Goal: Transaction & Acquisition: Book appointment/travel/reservation

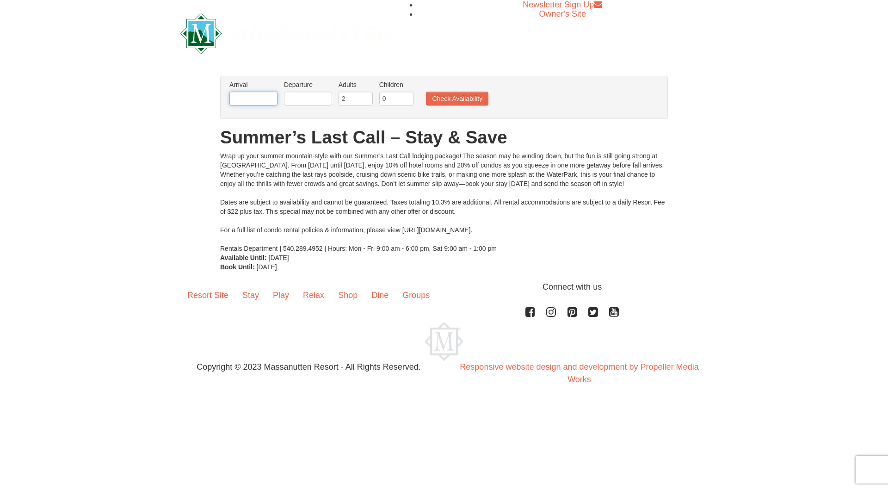
click at [263, 97] on input "text" at bounding box center [253, 99] width 48 height 14
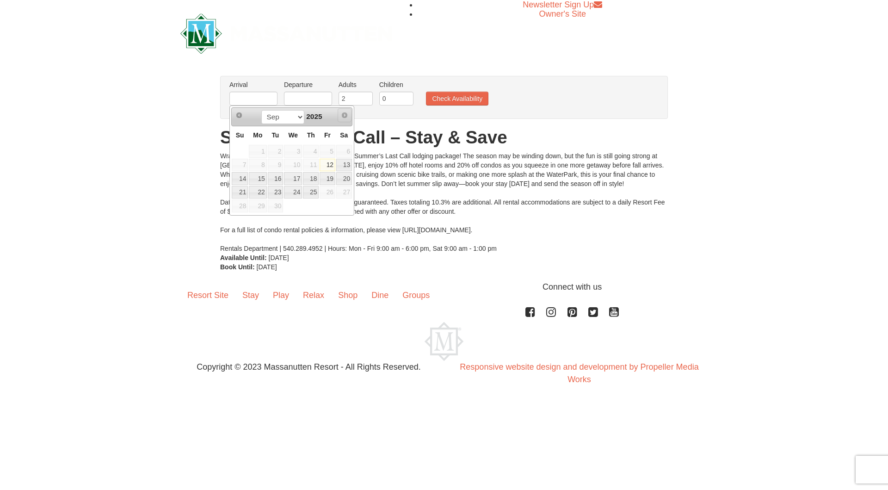
click at [345, 116] on span "Next" at bounding box center [344, 114] width 7 height 7
click at [343, 118] on span "Next" at bounding box center [344, 114] width 7 height 7
click at [343, 117] on span "Next" at bounding box center [344, 114] width 7 height 7
click at [324, 178] on link "19" at bounding box center [328, 178] width 16 height 13
type input "[DATE]"
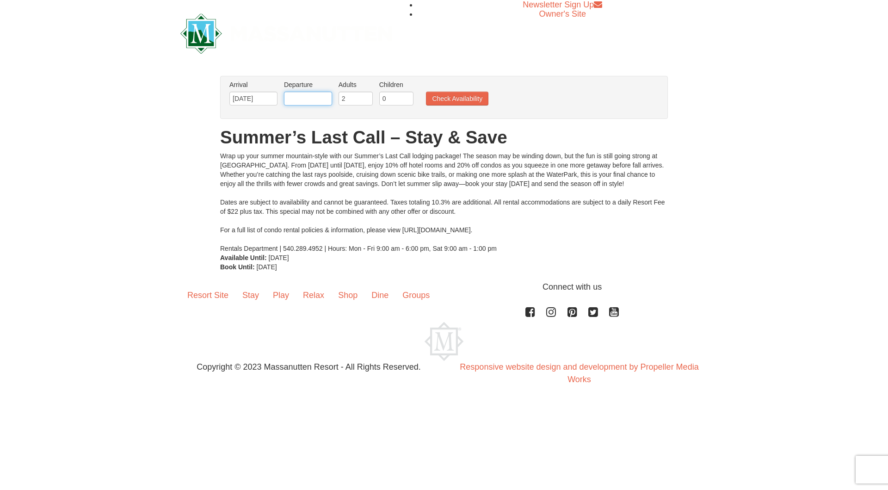
click at [307, 98] on input "text" at bounding box center [308, 99] width 48 height 14
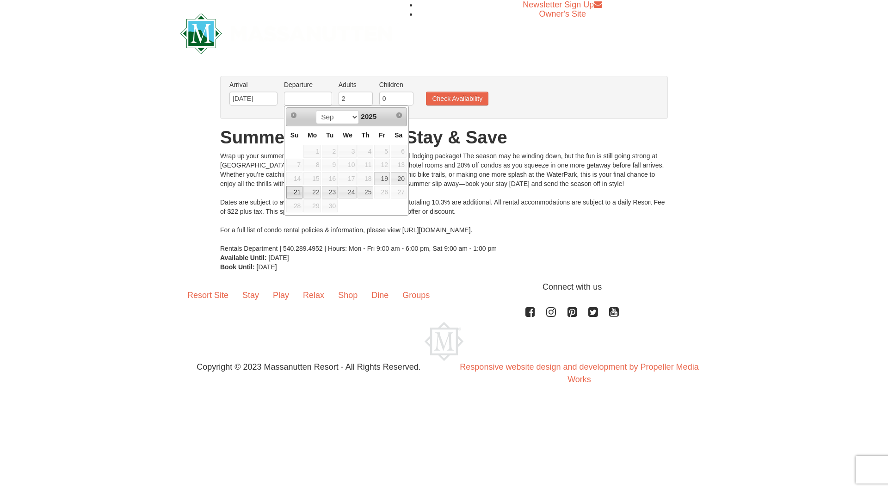
click at [302, 192] on link "21" at bounding box center [294, 192] width 16 height 13
type input "[DATE]"
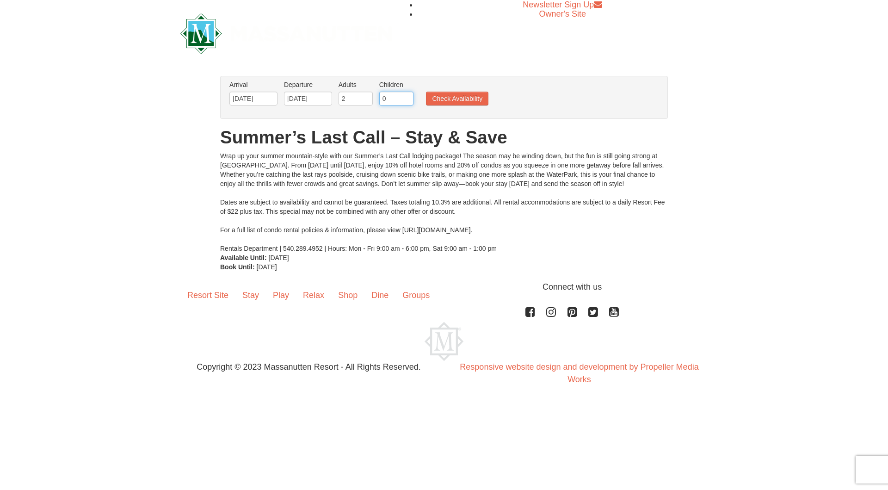
drag, startPoint x: 392, startPoint y: 100, endPoint x: 379, endPoint y: 110, distance: 16.3
click at [379, 110] on li "Children Please format dates MM/DD/YYYY 0" at bounding box center [396, 95] width 39 height 30
type input "2"
click at [445, 95] on button "Check Availability" at bounding box center [457, 99] width 62 height 14
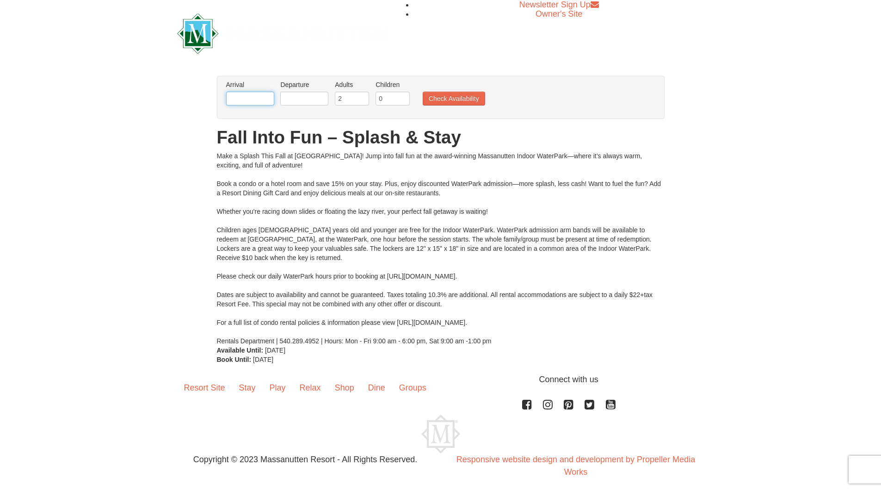
click at [236, 100] on input "text" at bounding box center [250, 99] width 48 height 14
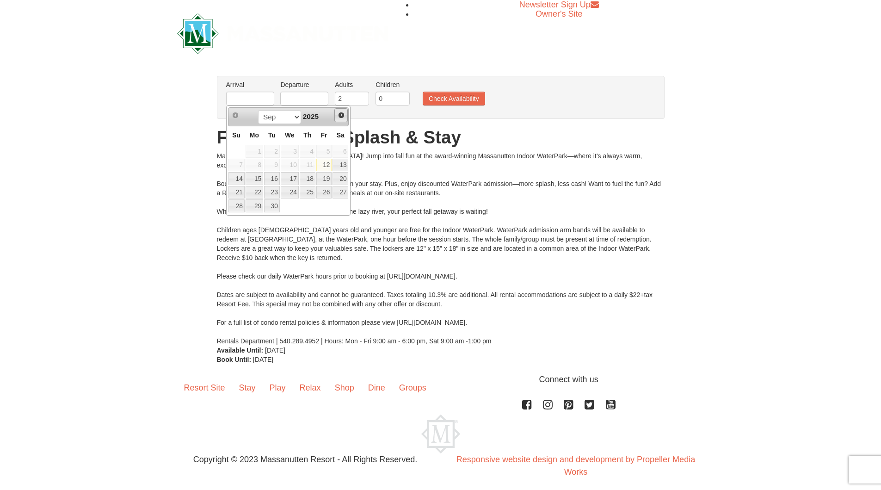
click at [344, 116] on span "Next" at bounding box center [341, 114] width 7 height 7
click at [342, 116] on span "Next" at bounding box center [341, 114] width 7 height 7
click at [238, 115] on span "Prev" at bounding box center [235, 114] width 7 height 7
click at [343, 115] on span "Next" at bounding box center [341, 114] width 7 height 7
click at [326, 178] on link "14" at bounding box center [324, 178] width 16 height 13
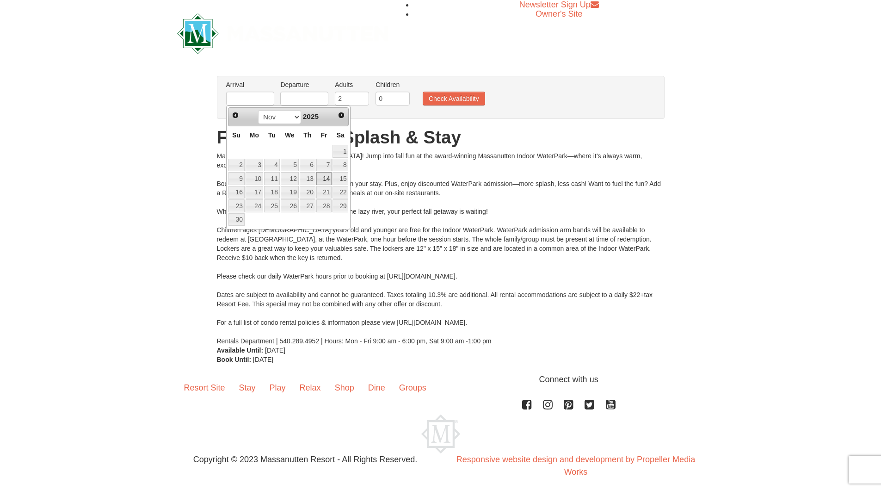
type input "[DATE]"
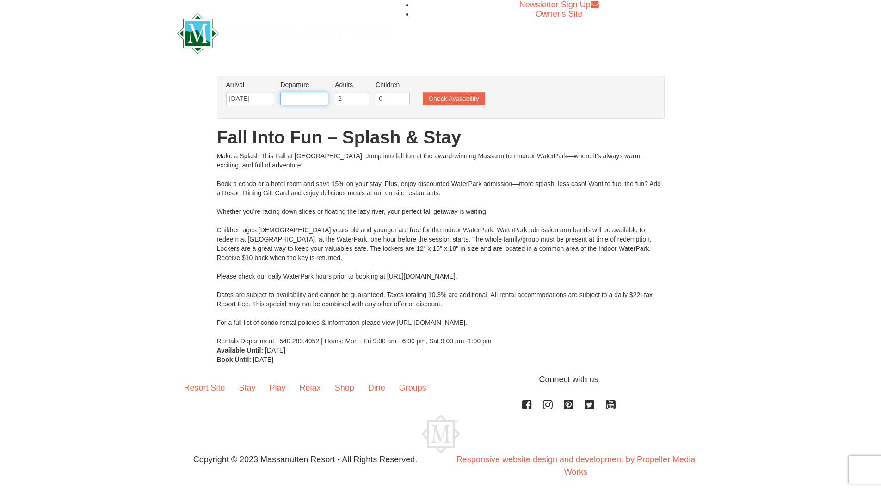
click at [303, 102] on input "text" at bounding box center [304, 99] width 48 height 14
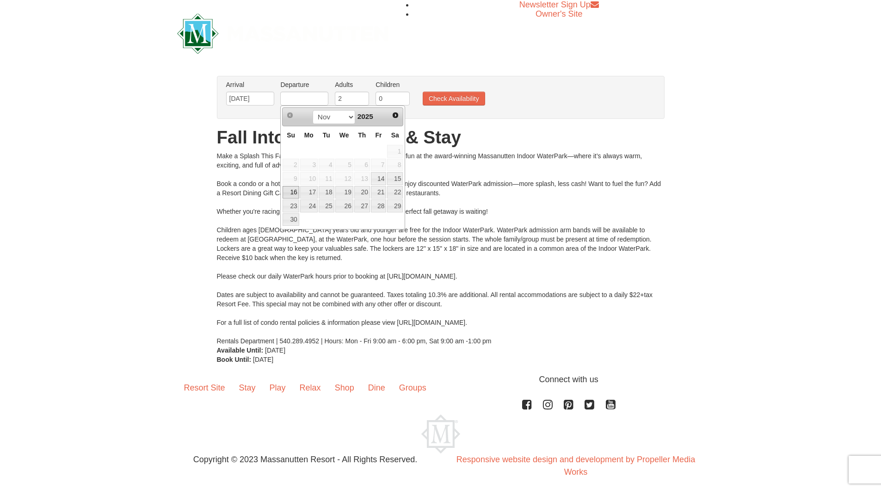
click at [292, 192] on link "16" at bounding box center [291, 192] width 16 height 13
type input "[DATE]"
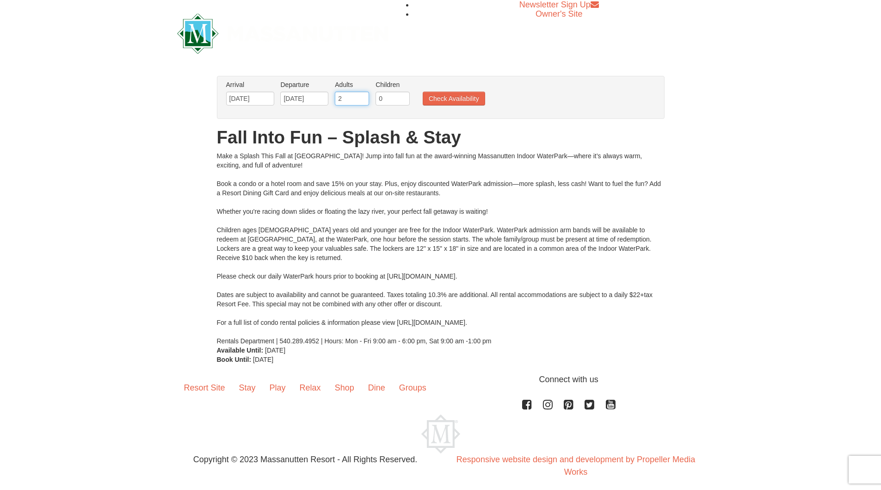
drag, startPoint x: 350, startPoint y: 97, endPoint x: 335, endPoint y: 105, distance: 17.2
click at [335, 105] on li "Adults Please format dates MM/DD/YYYY 2" at bounding box center [352, 95] width 39 height 30
type input "3"
drag, startPoint x: 383, startPoint y: 98, endPoint x: 378, endPoint y: 98, distance: 5.1
click at [378, 98] on input "0" at bounding box center [393, 99] width 34 height 14
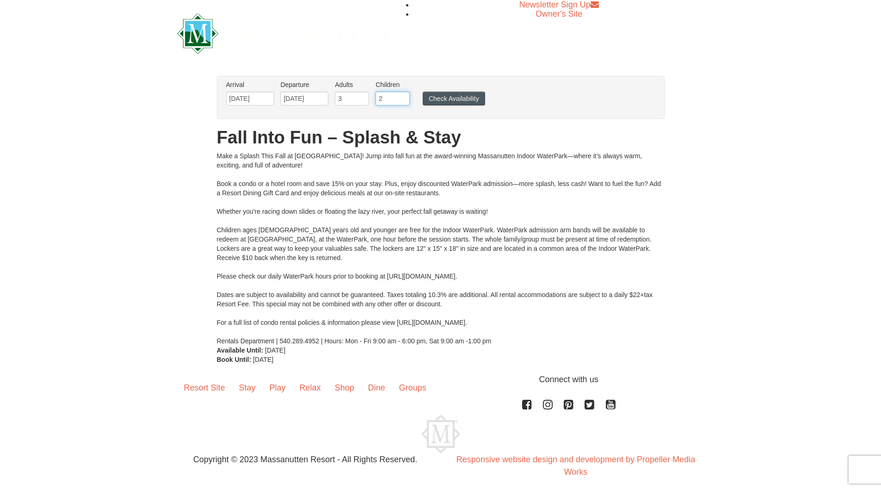
type input "2"
click at [449, 97] on button "Check Availability" at bounding box center [454, 99] width 62 height 14
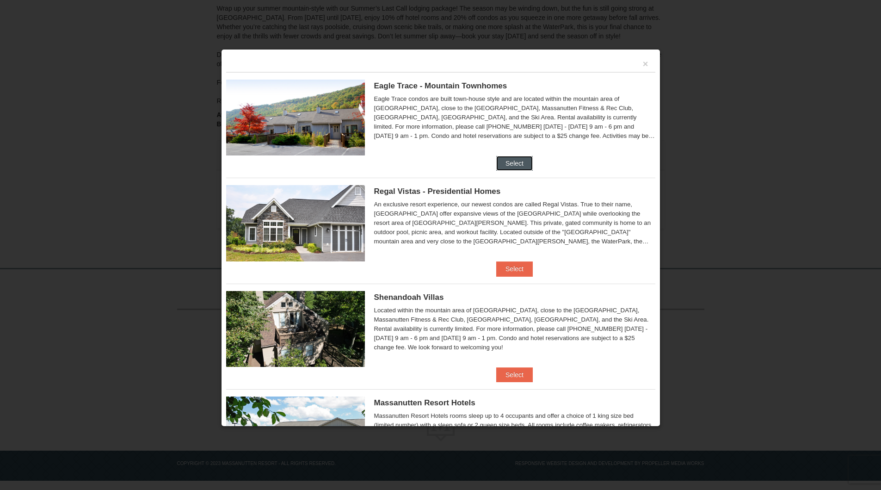
click at [496, 160] on button "Select" at bounding box center [514, 163] width 37 height 15
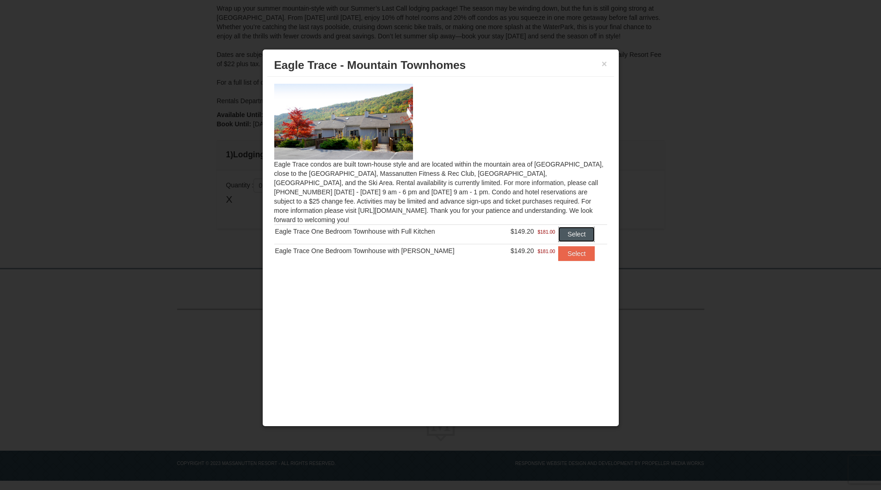
click at [567, 227] on button "Select" at bounding box center [576, 234] width 37 height 15
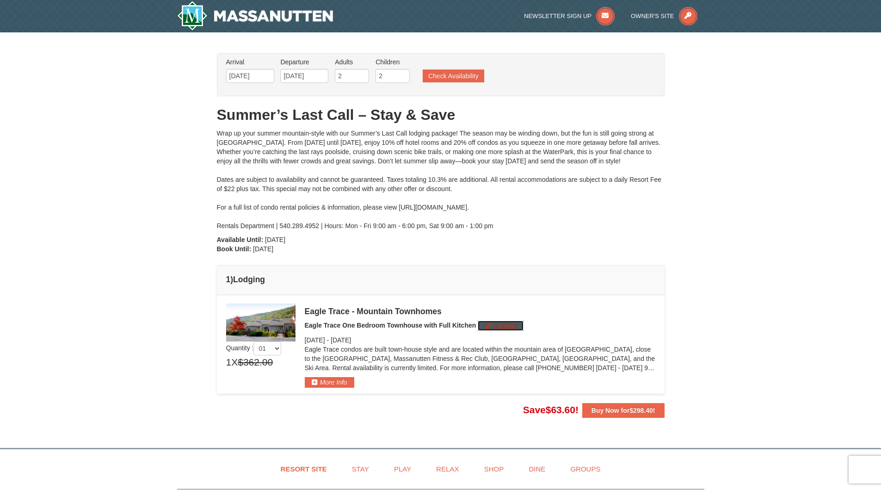
click at [500, 322] on button "Change" at bounding box center [501, 326] width 46 height 10
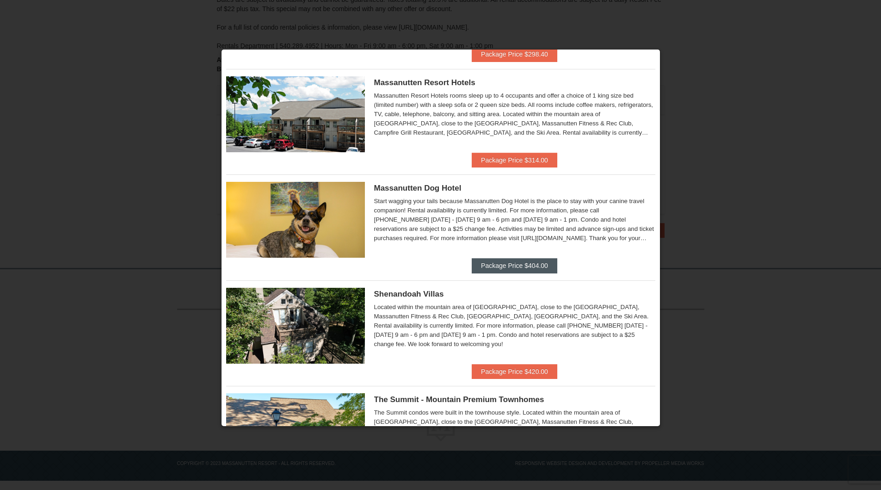
scroll to position [76, 0]
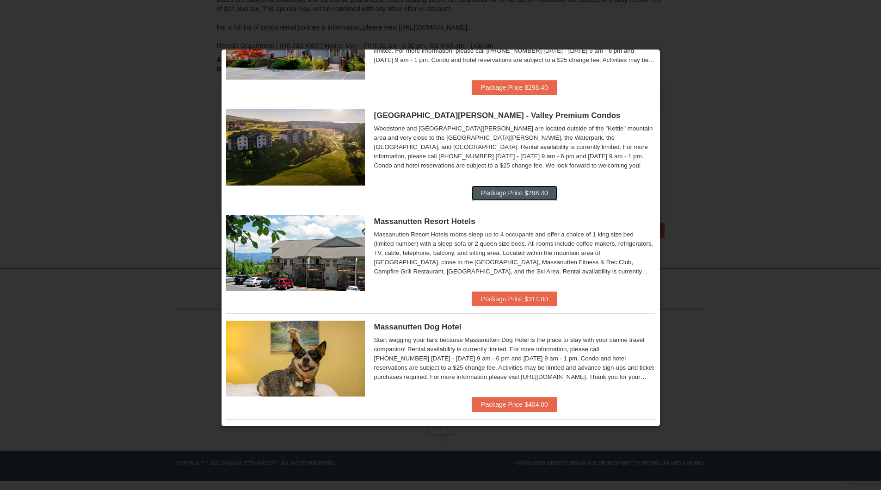
click at [481, 193] on button "Package Price $298.40" at bounding box center [515, 192] width 86 height 15
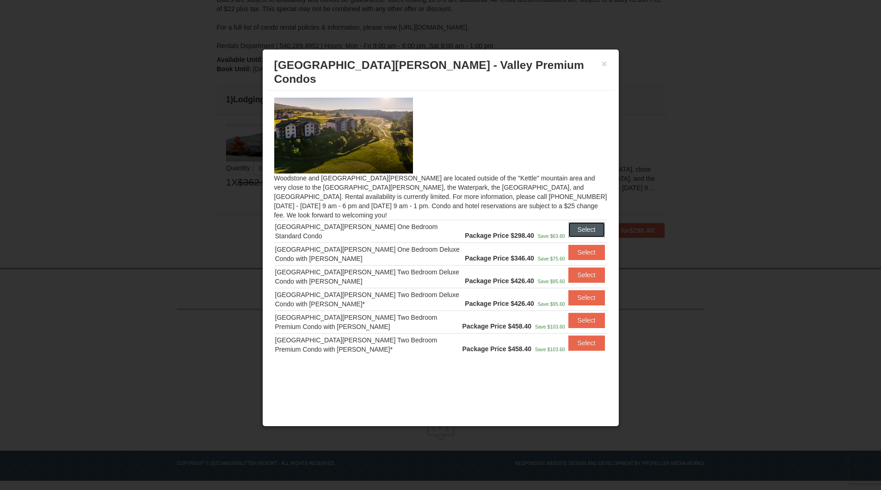
click at [591, 222] on button "Select" at bounding box center [586, 229] width 37 height 15
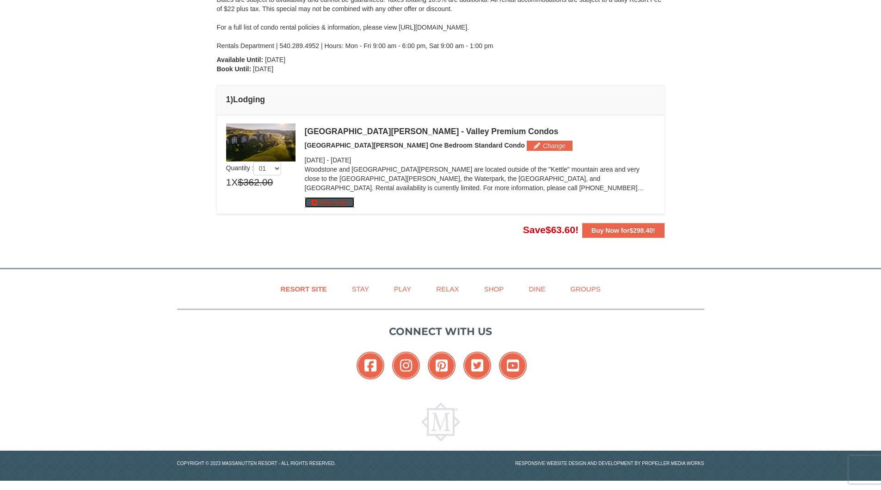
click at [337, 198] on button "More Info" at bounding box center [329, 202] width 49 height 10
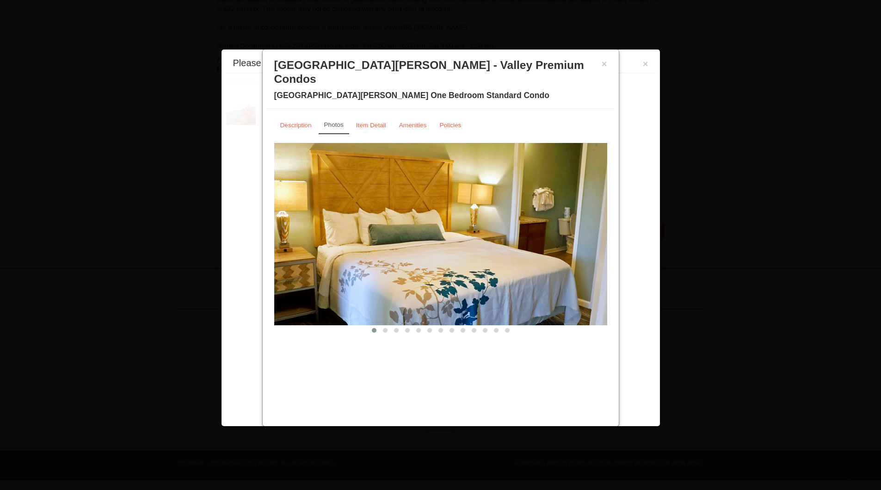
scroll to position [0, 0]
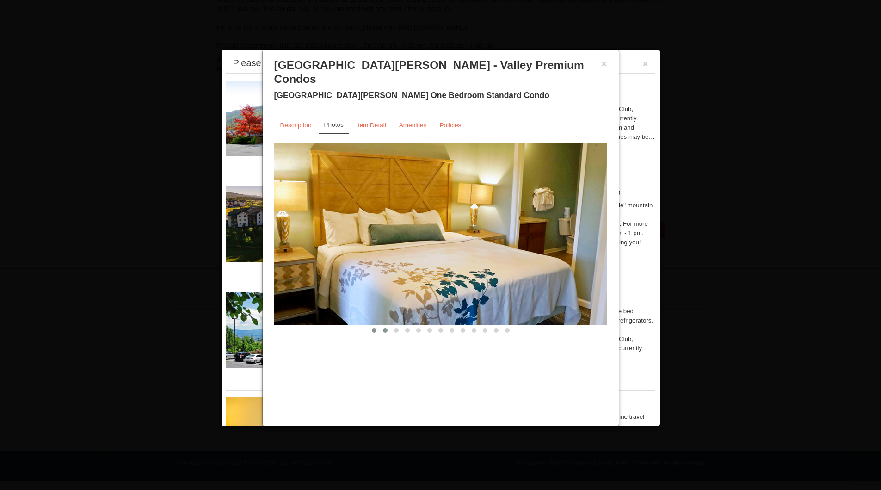
click at [387, 328] on span at bounding box center [385, 330] width 5 height 5
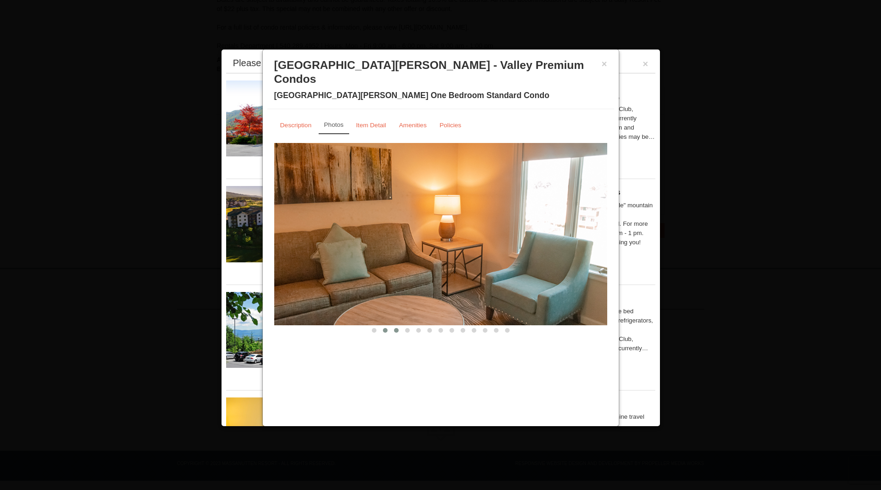
click at [395, 328] on span at bounding box center [396, 330] width 5 height 5
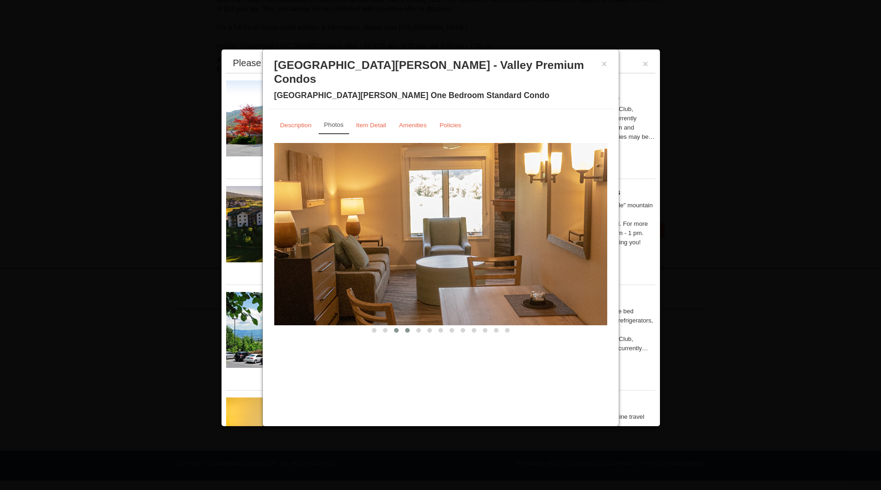
click at [407, 328] on span at bounding box center [407, 330] width 5 height 5
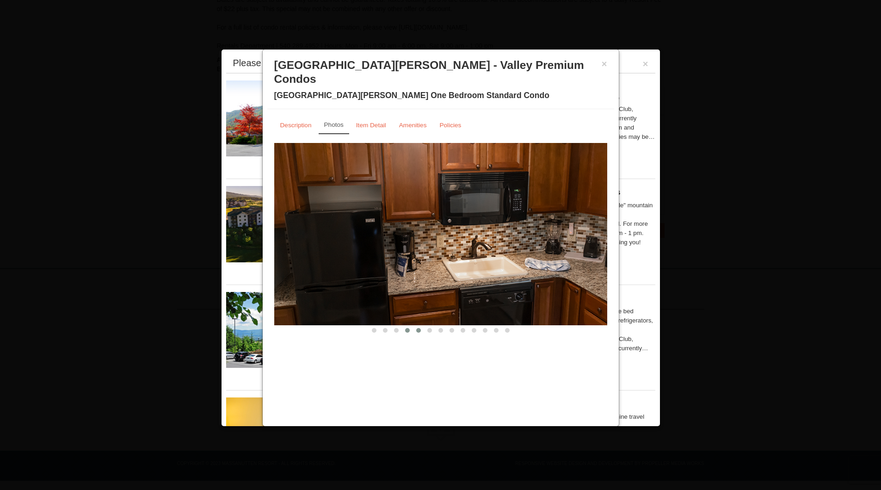
click at [419, 328] on span at bounding box center [418, 330] width 5 height 5
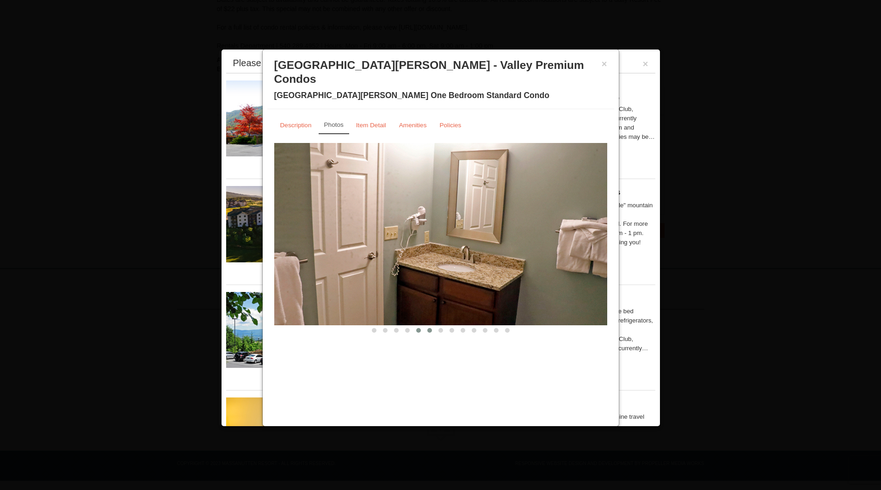
click at [432, 326] on button at bounding box center [429, 330] width 11 height 9
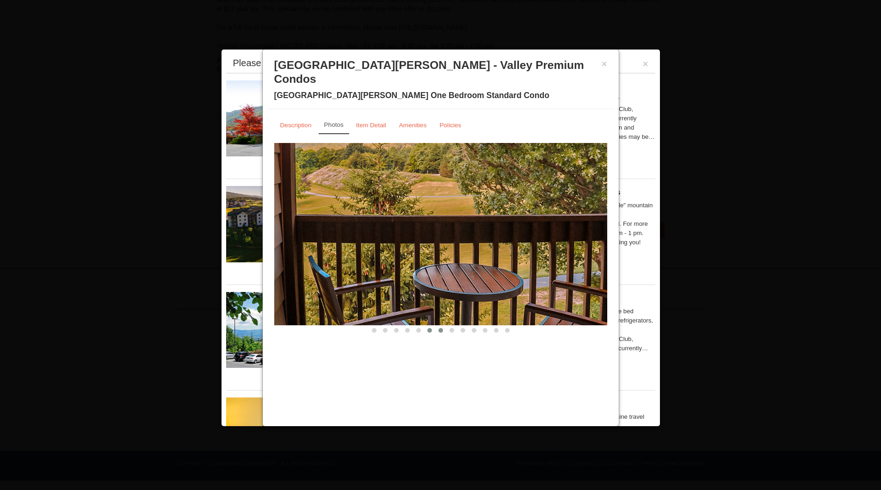
click at [439, 328] on span at bounding box center [440, 330] width 5 height 5
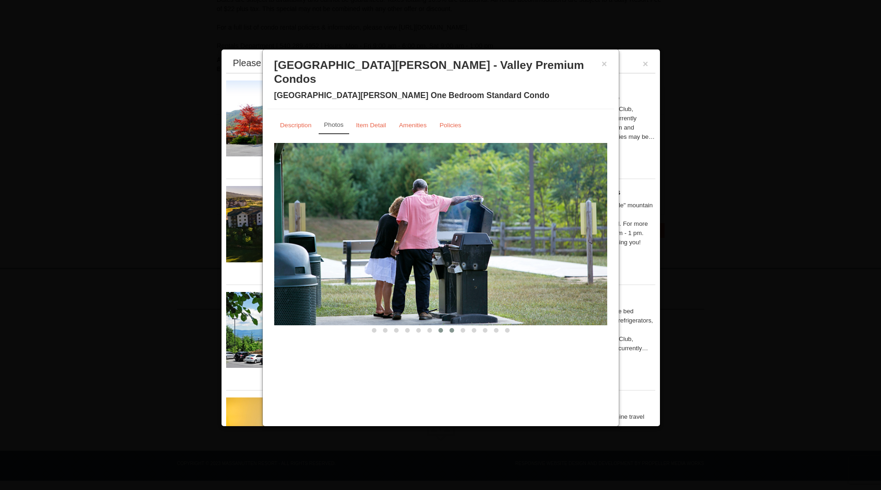
click at [450, 328] on span at bounding box center [452, 330] width 5 height 5
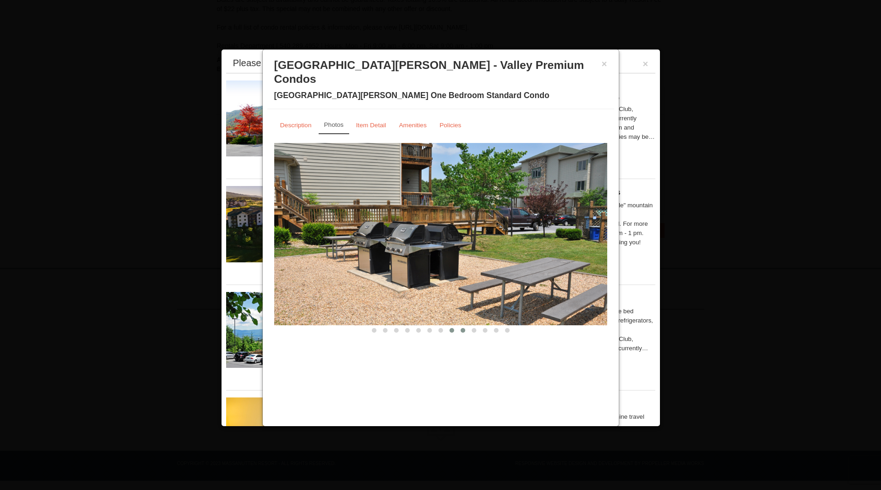
click at [461, 328] on span at bounding box center [463, 330] width 5 height 5
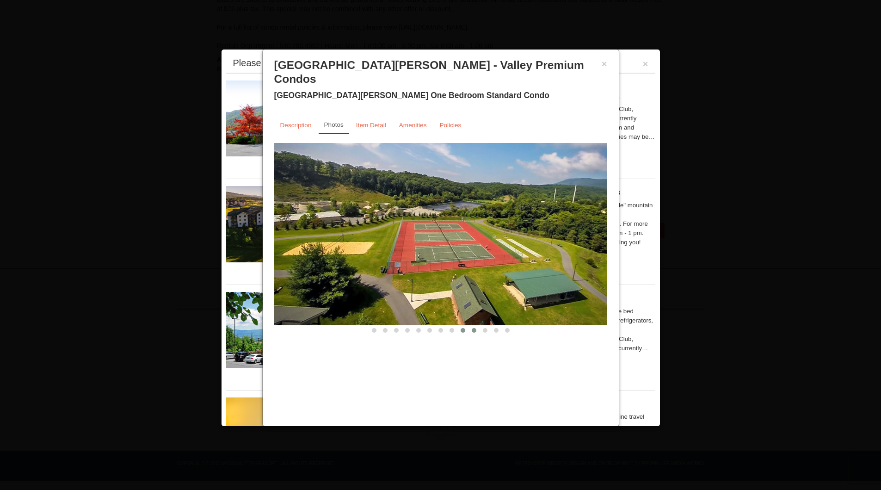
click at [475, 328] on span at bounding box center [474, 330] width 5 height 5
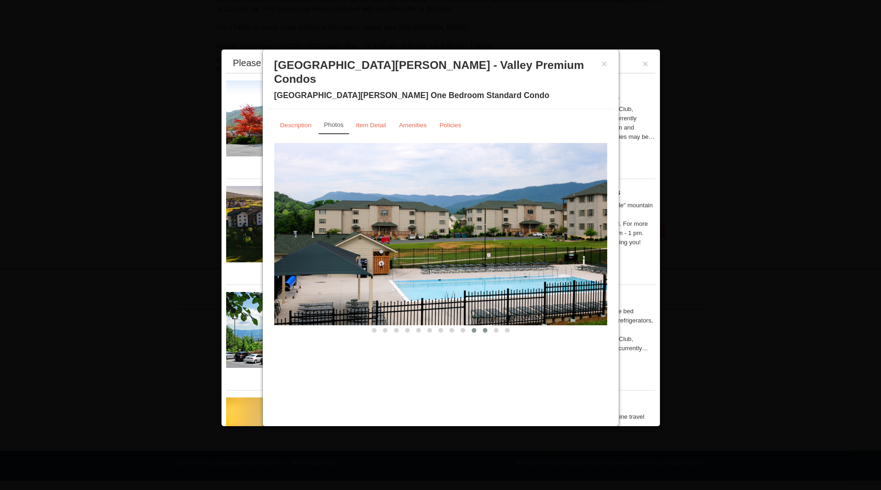
click at [488, 326] on button at bounding box center [485, 330] width 11 height 9
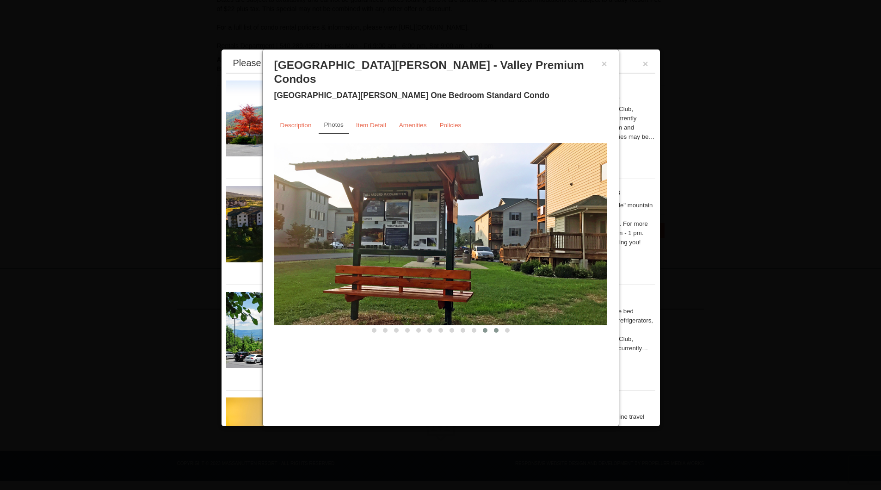
click at [493, 326] on button at bounding box center [496, 330] width 11 height 9
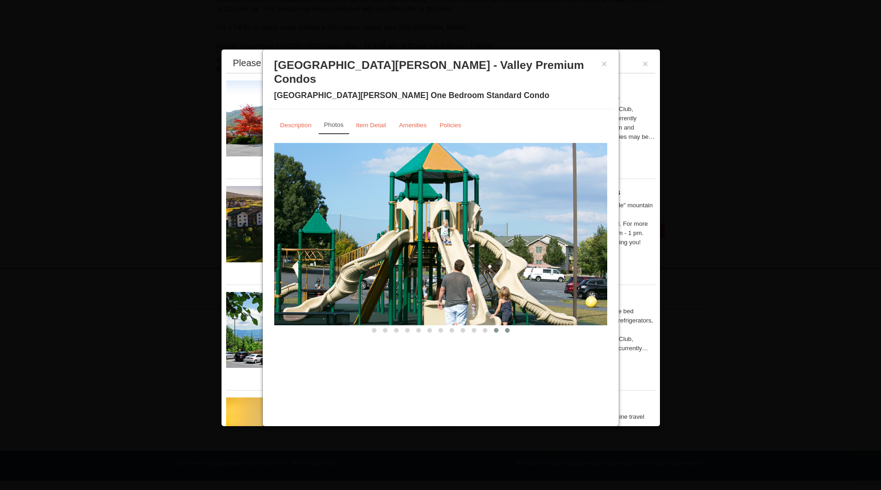
click at [508, 328] on span at bounding box center [507, 330] width 5 height 5
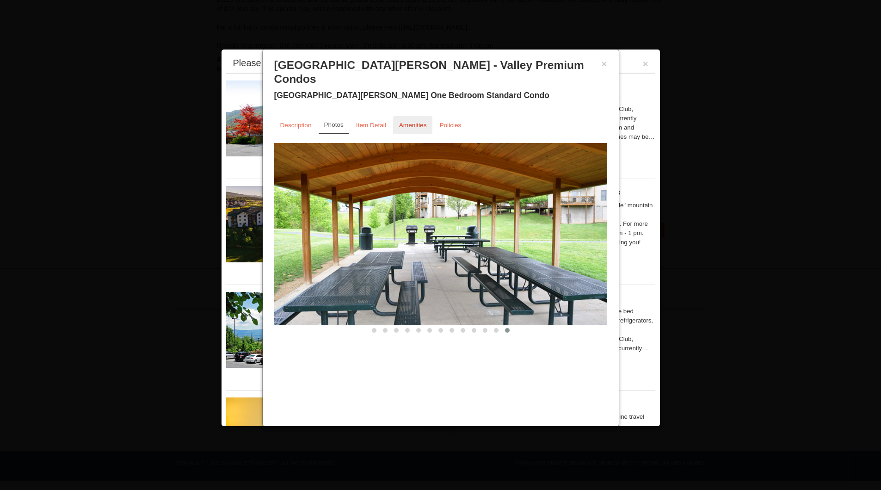
click at [404, 122] on small "Amenities" at bounding box center [413, 125] width 28 height 7
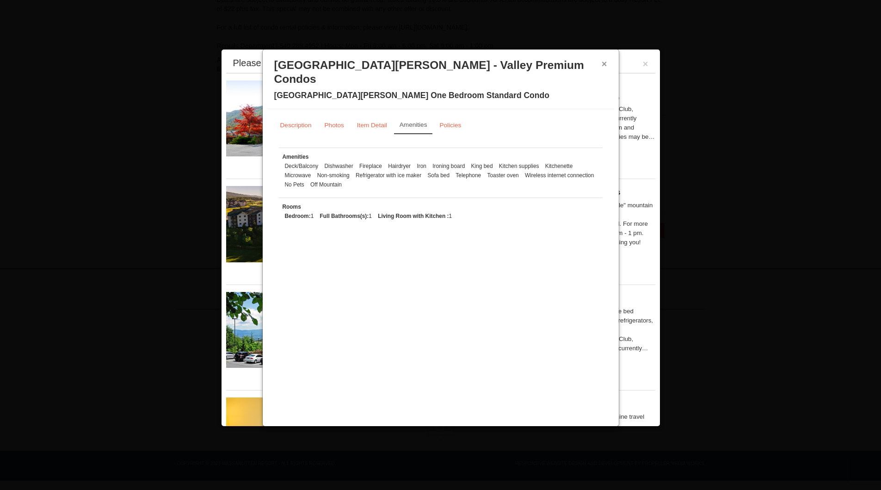
click at [602, 64] on button "×" at bounding box center [605, 63] width 6 height 9
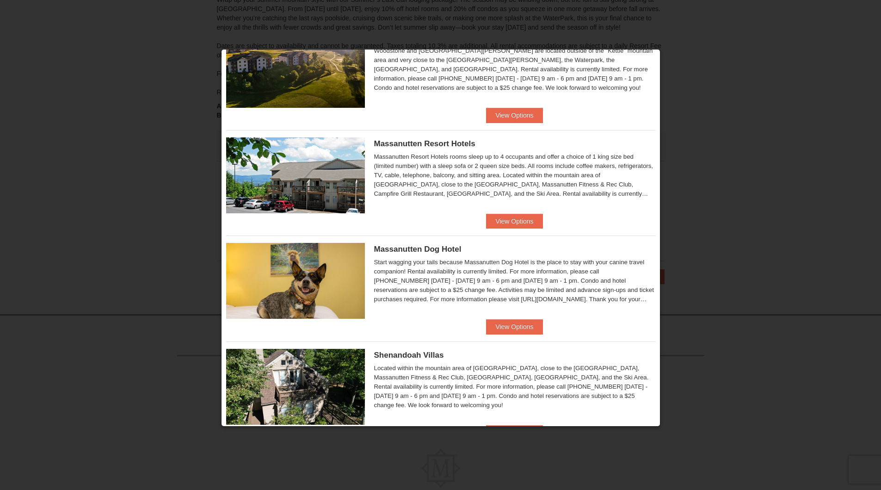
scroll to position [185, 0]
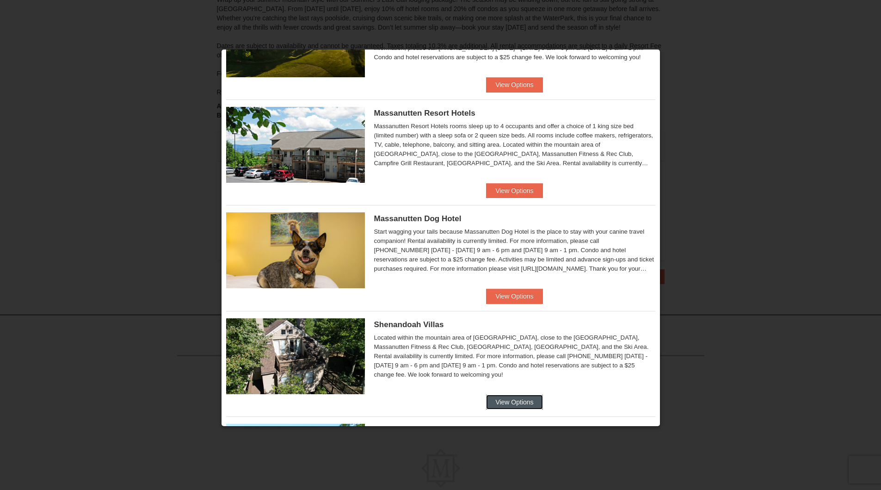
click at [519, 395] on button "View Options" at bounding box center [514, 402] width 56 height 15
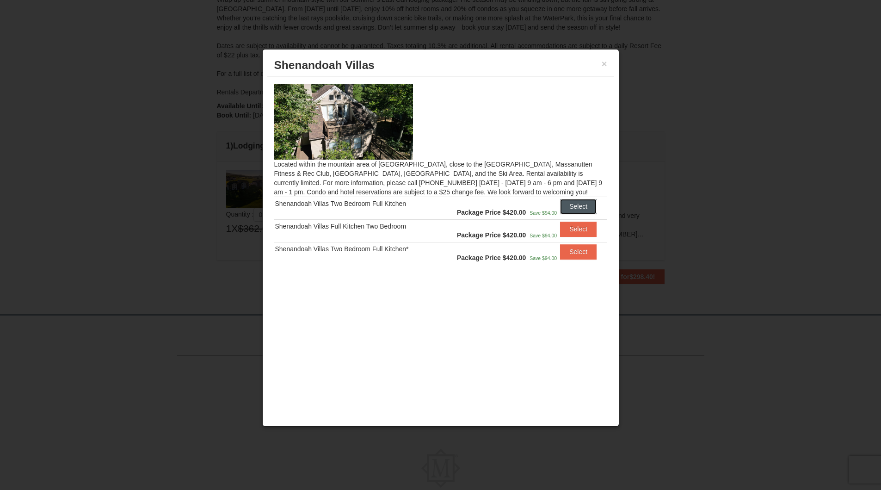
click at [574, 202] on button "Select" at bounding box center [578, 206] width 37 height 15
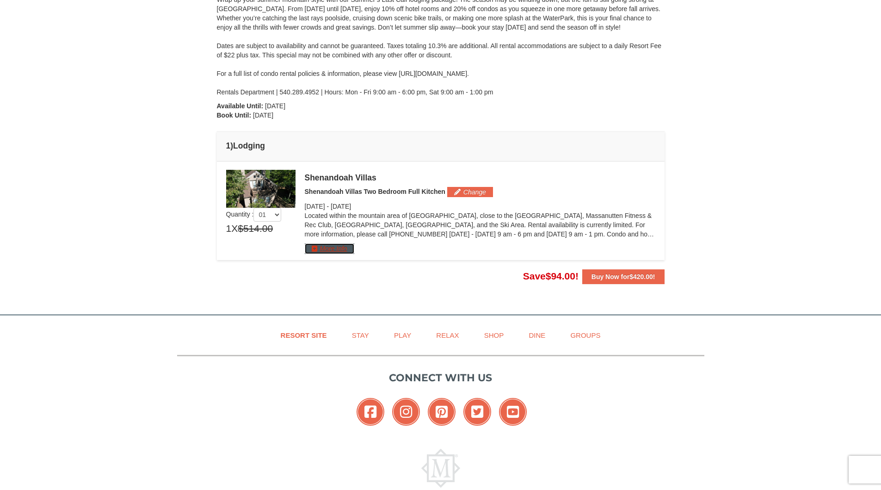
click at [343, 246] on button "More Info" at bounding box center [329, 248] width 49 height 10
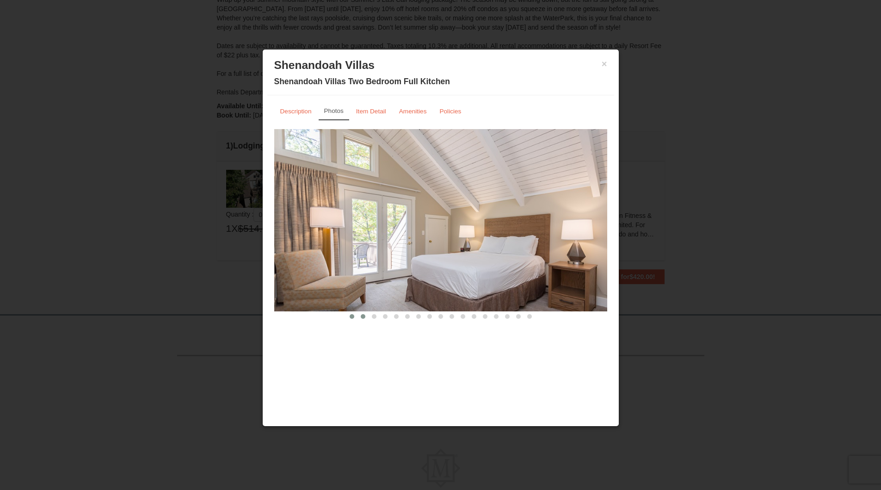
click at [364, 318] on span at bounding box center [363, 316] width 5 height 5
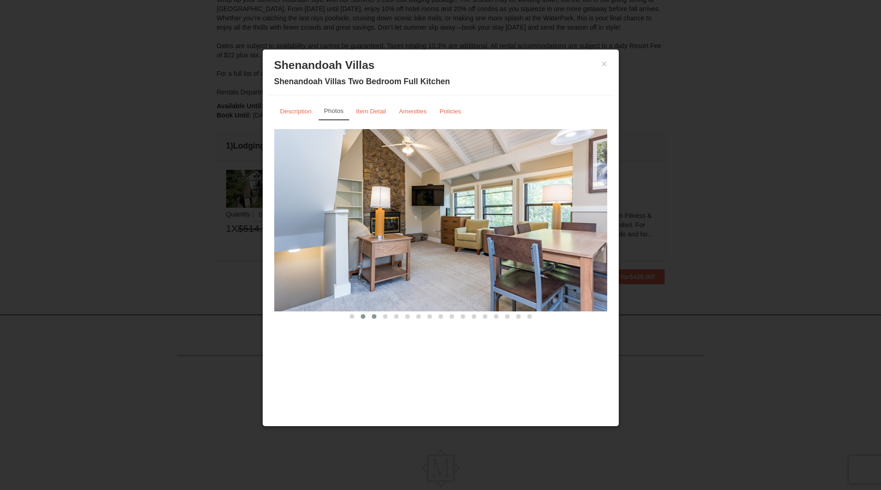
click at [375, 316] on span at bounding box center [374, 316] width 5 height 5
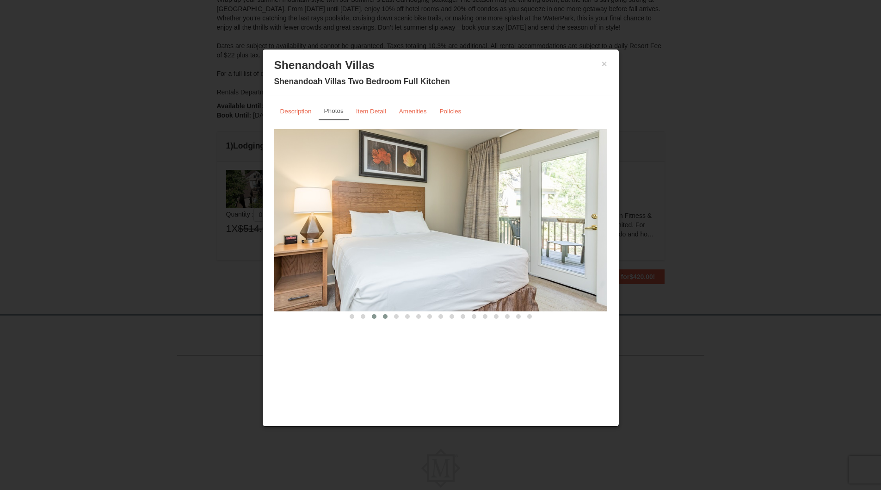
click at [384, 316] on span at bounding box center [385, 316] width 5 height 5
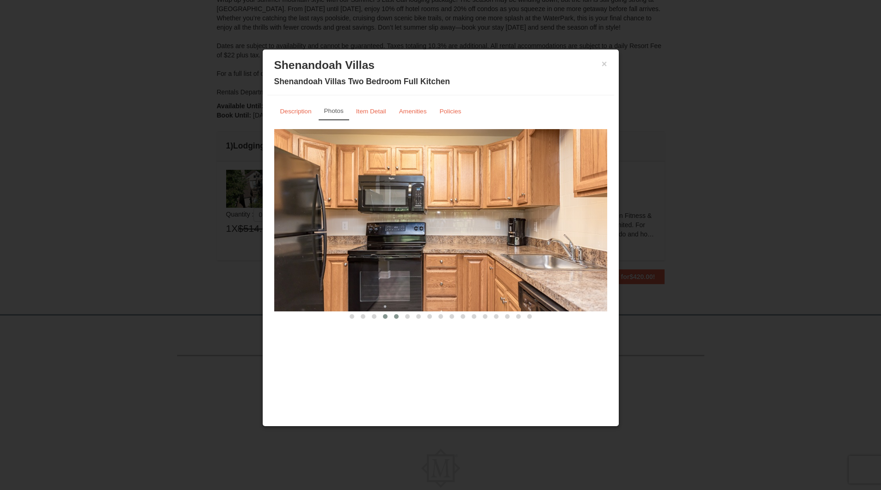
click at [395, 317] on span at bounding box center [396, 316] width 5 height 5
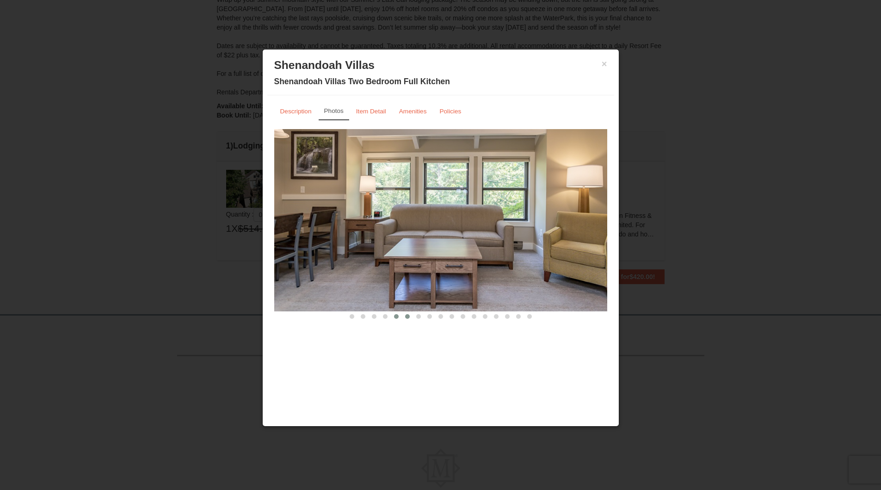
click at [405, 317] on button at bounding box center [407, 316] width 11 height 9
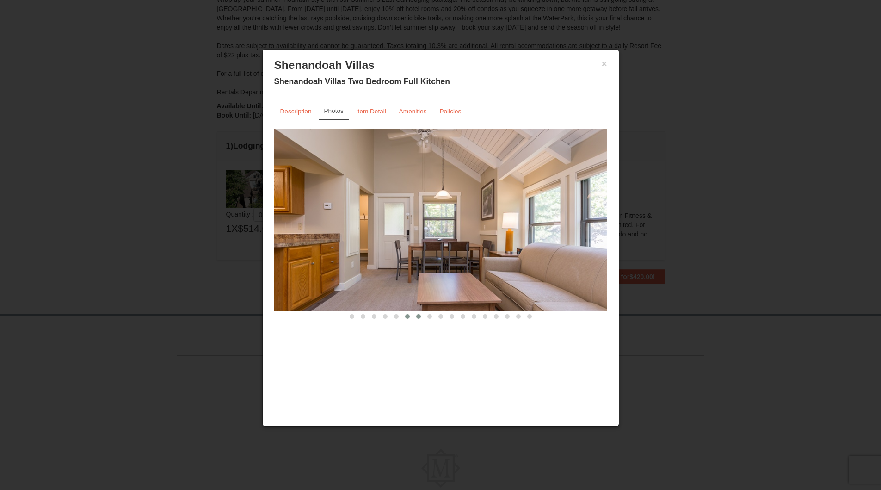
click at [419, 317] on span at bounding box center [418, 316] width 5 height 5
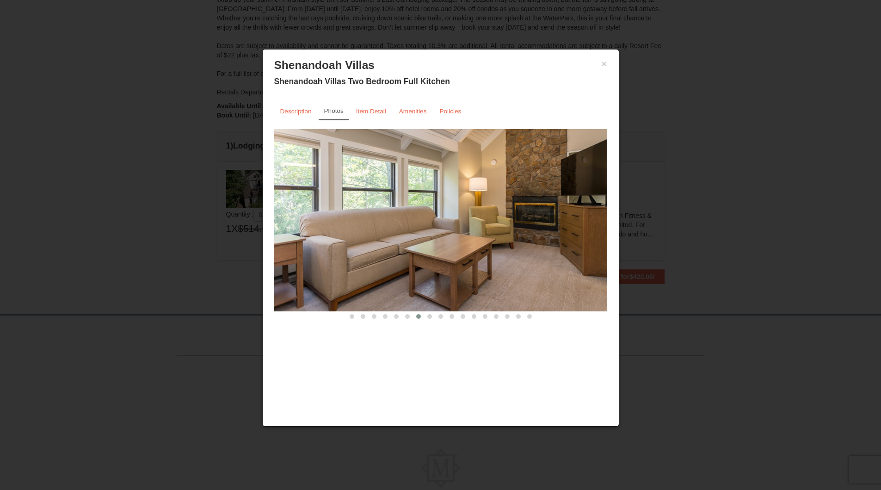
click at [609, 63] on div "× Shenandoah Villas Shenandoah Villas Two Bedroom Full Kitchen" at bounding box center [440, 74] width 347 height 41
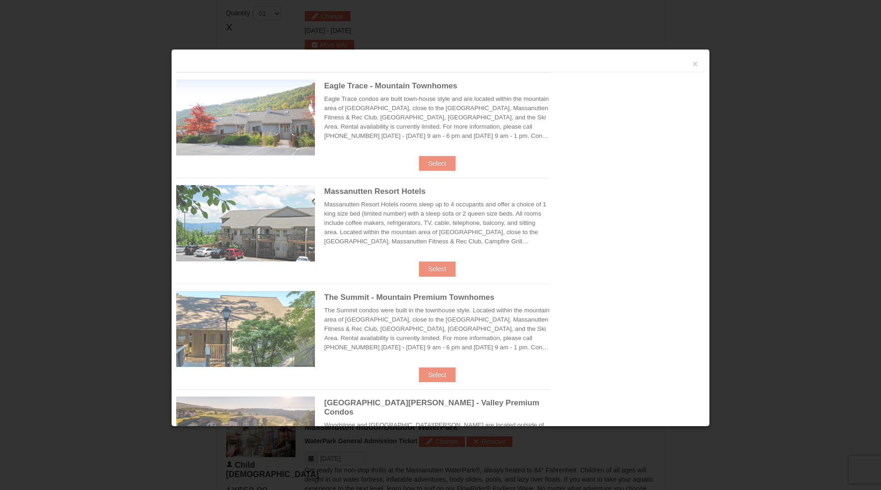
scroll to position [394, 0]
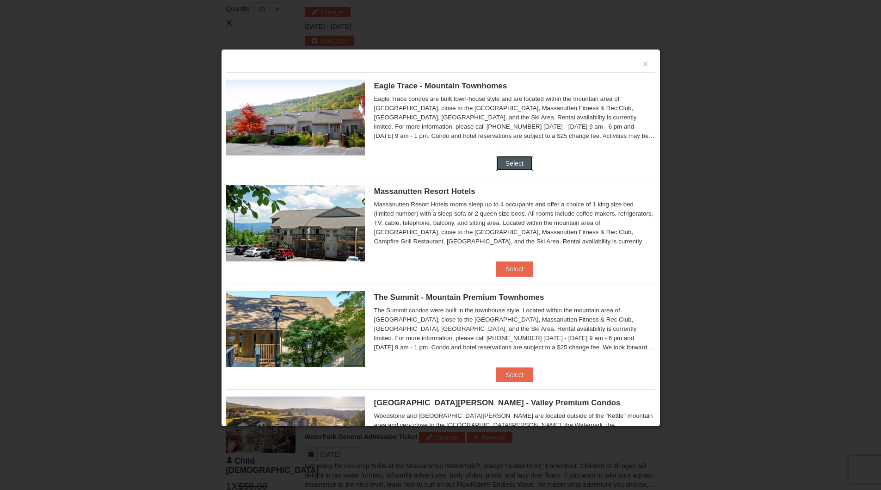
click at [506, 160] on button "Select" at bounding box center [514, 163] width 37 height 15
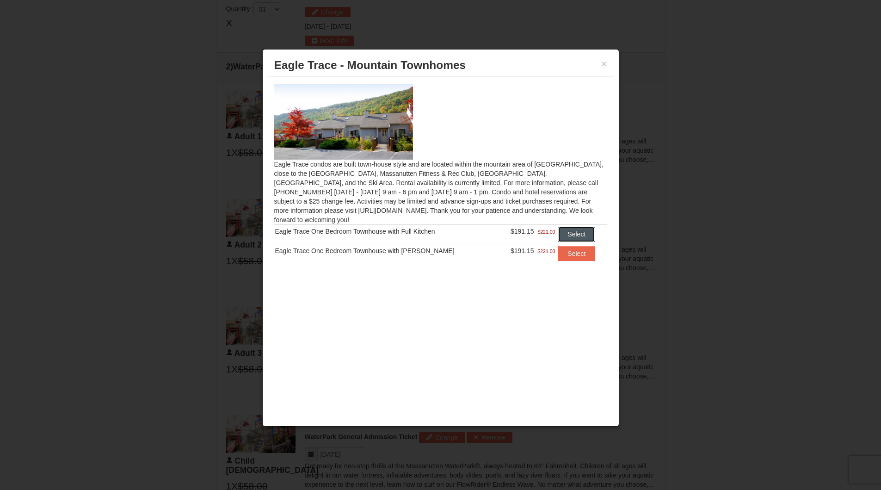
click at [562, 228] on button "Select" at bounding box center [576, 234] width 37 height 15
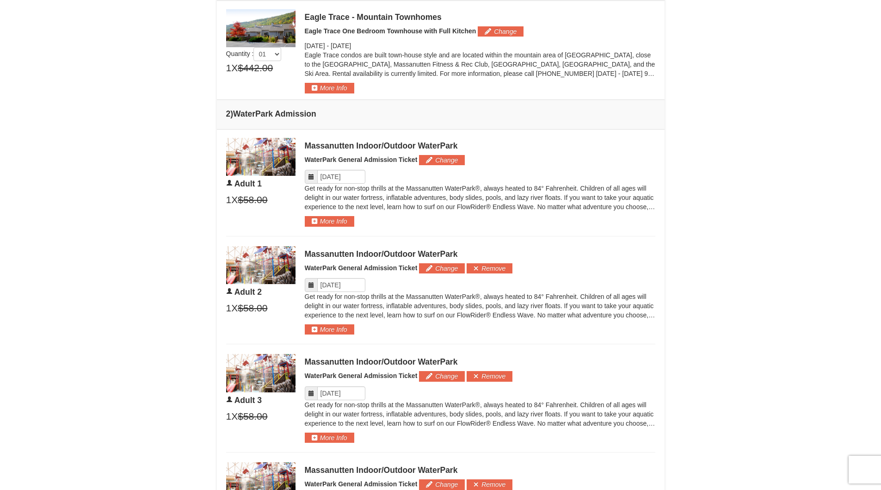
scroll to position [255, 0]
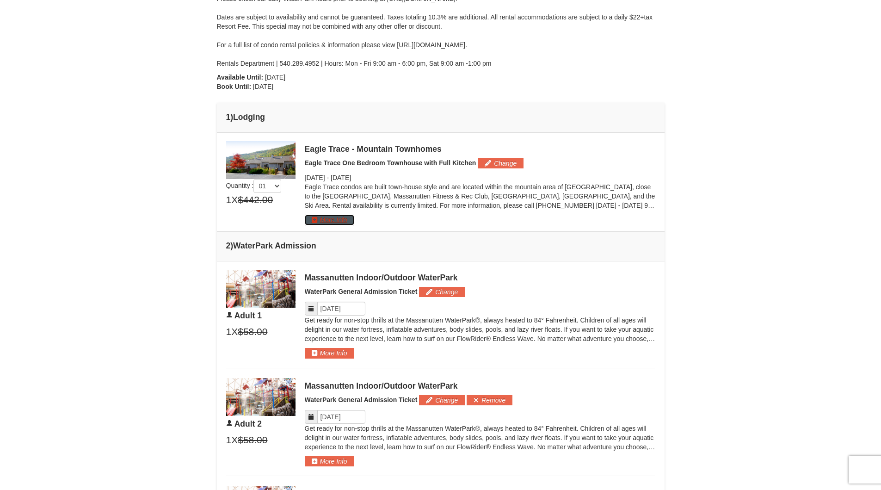
click at [345, 216] on button "More Info" at bounding box center [329, 220] width 49 height 10
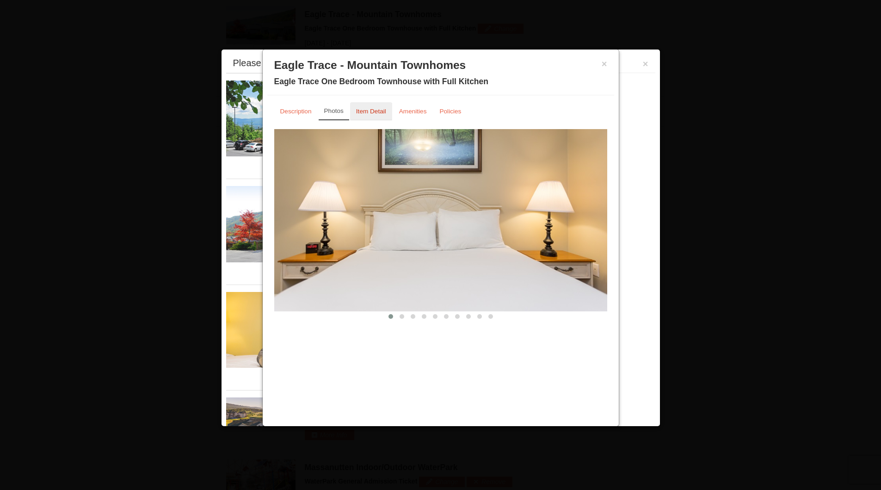
scroll to position [396, 0]
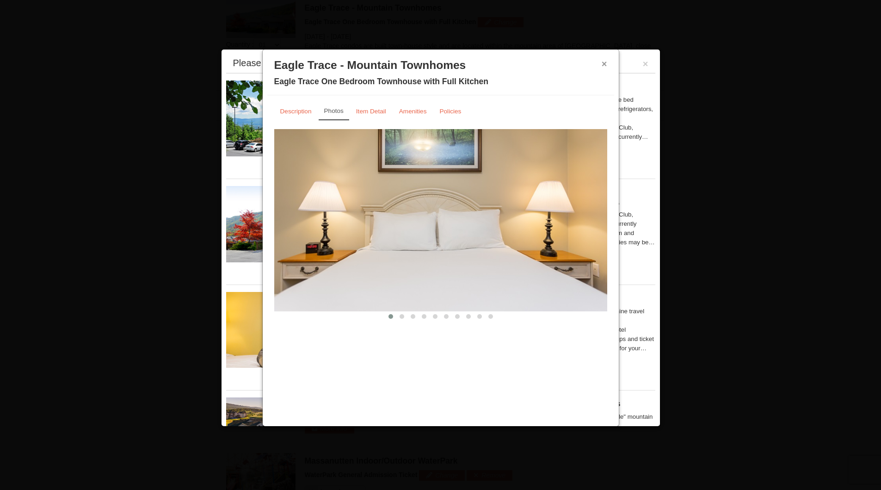
click at [604, 63] on button "×" at bounding box center [605, 63] width 6 height 9
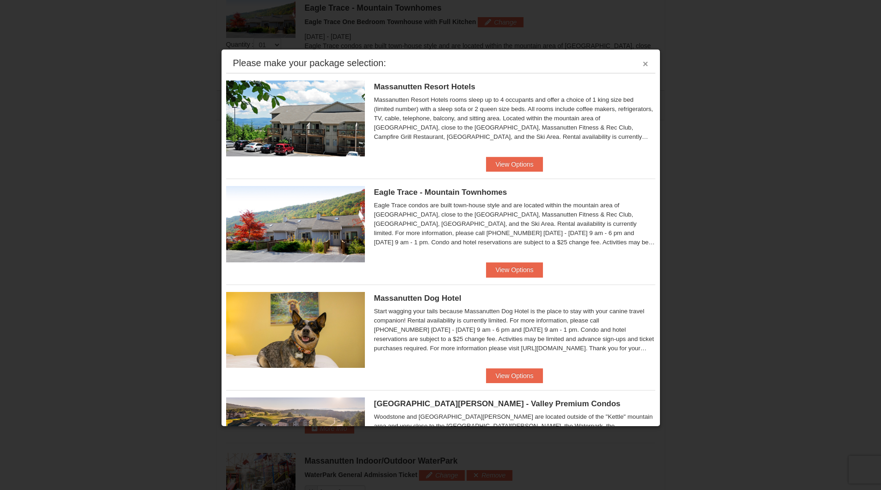
click at [643, 63] on button "×" at bounding box center [646, 63] width 6 height 9
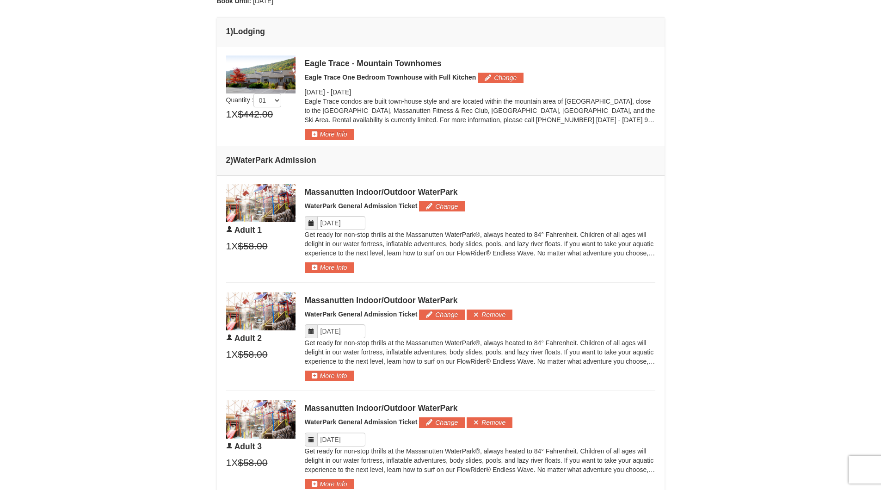
scroll to position [118, 0]
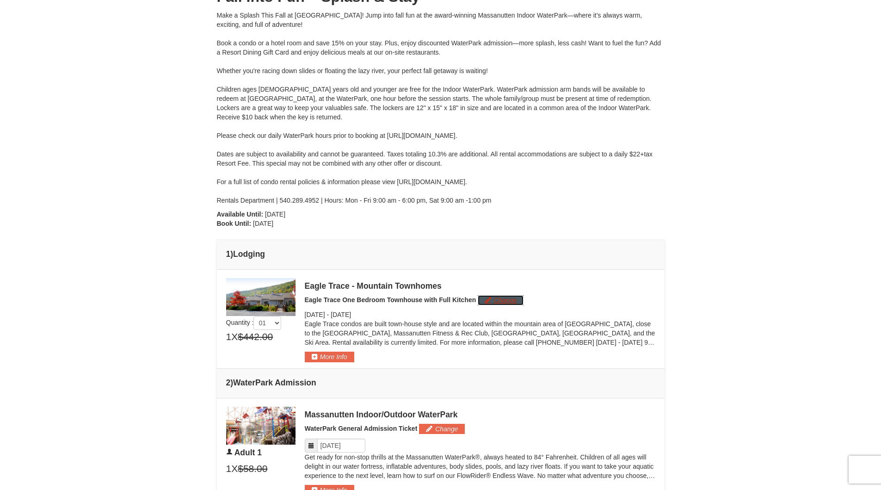
click at [507, 299] on button "Change" at bounding box center [501, 300] width 46 height 10
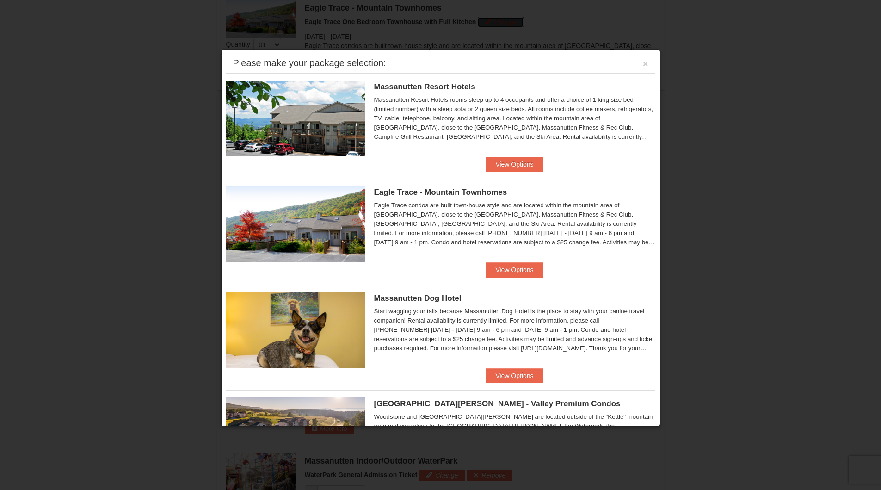
scroll to position [189, 0]
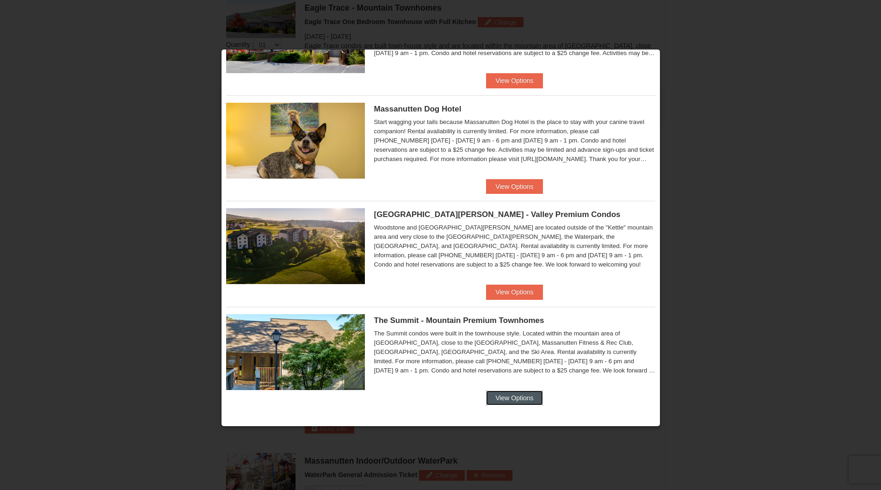
click at [511, 396] on button "View Options" at bounding box center [514, 397] width 56 height 15
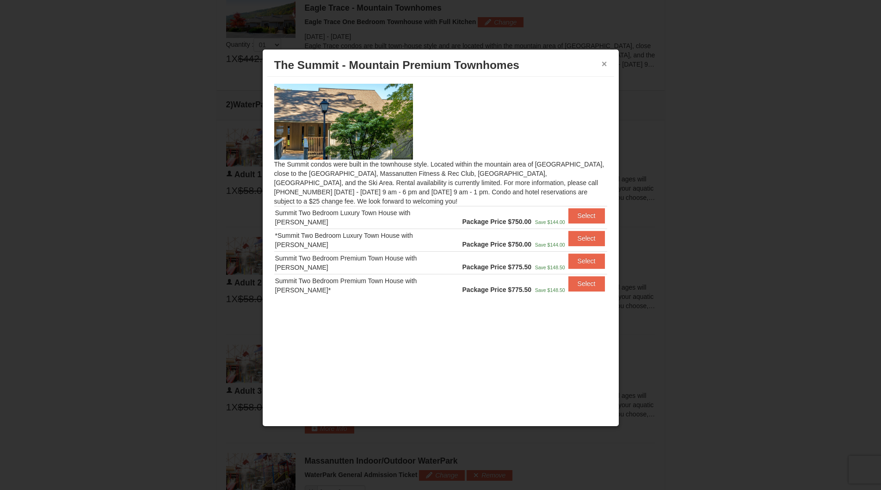
click at [606, 63] on button "×" at bounding box center [605, 63] width 6 height 9
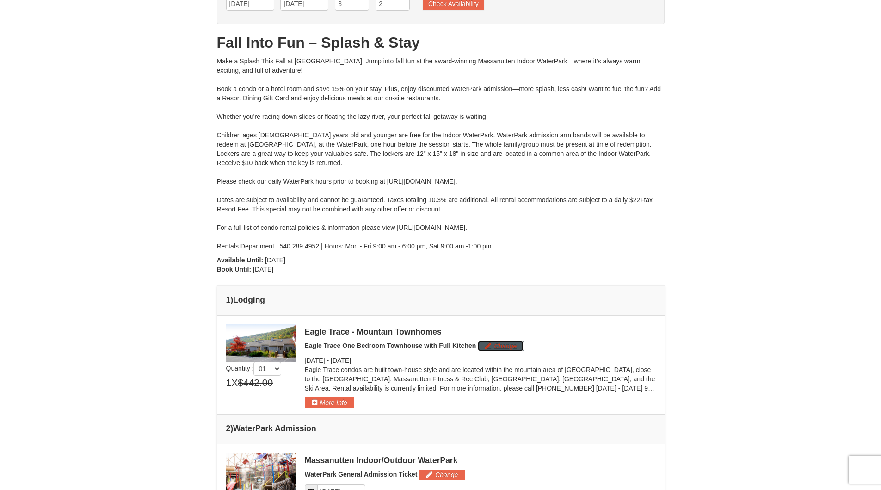
click at [505, 346] on button "Change" at bounding box center [501, 346] width 46 height 10
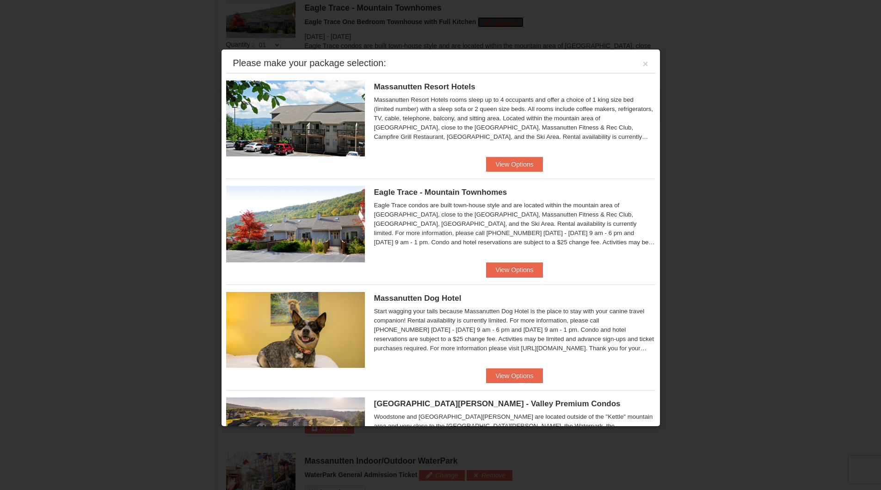
scroll to position [139, 0]
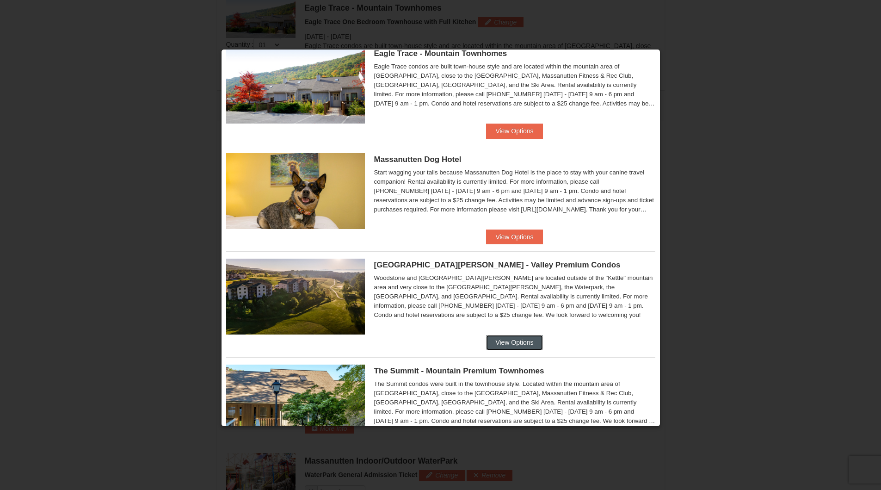
click at [524, 340] on button "View Options" at bounding box center [514, 342] width 56 height 15
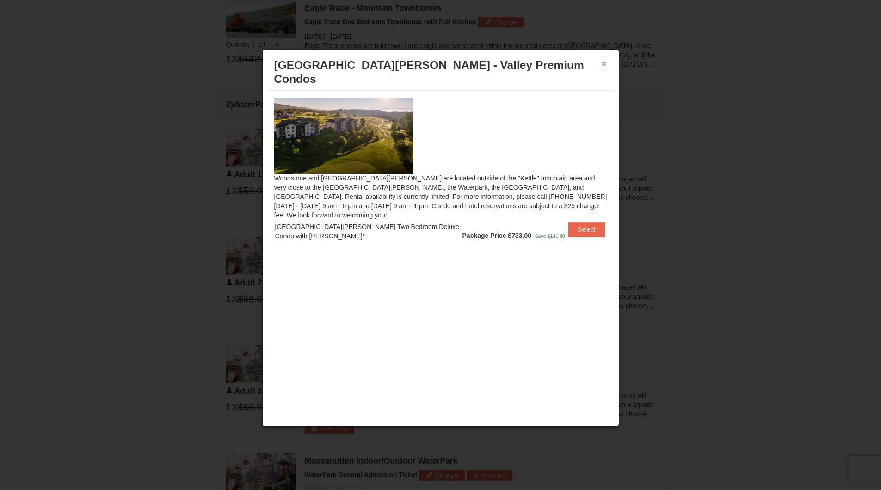
click at [604, 64] on button "×" at bounding box center [605, 63] width 6 height 9
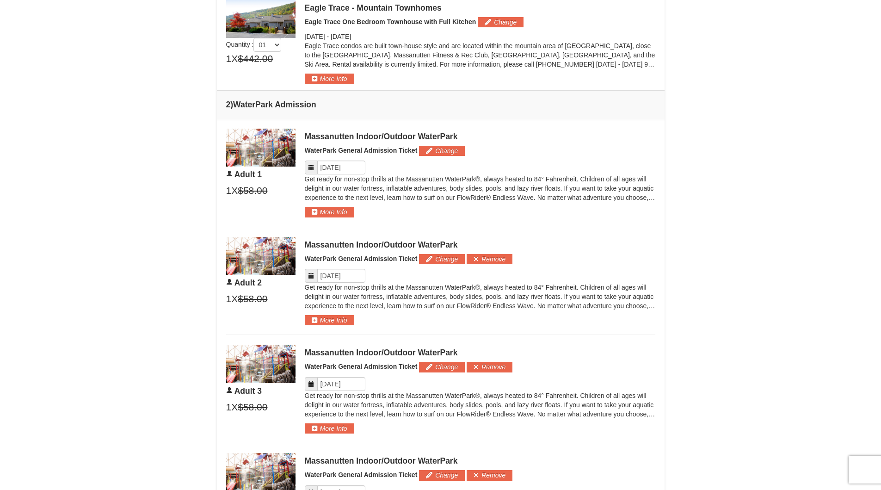
scroll to position [211, 0]
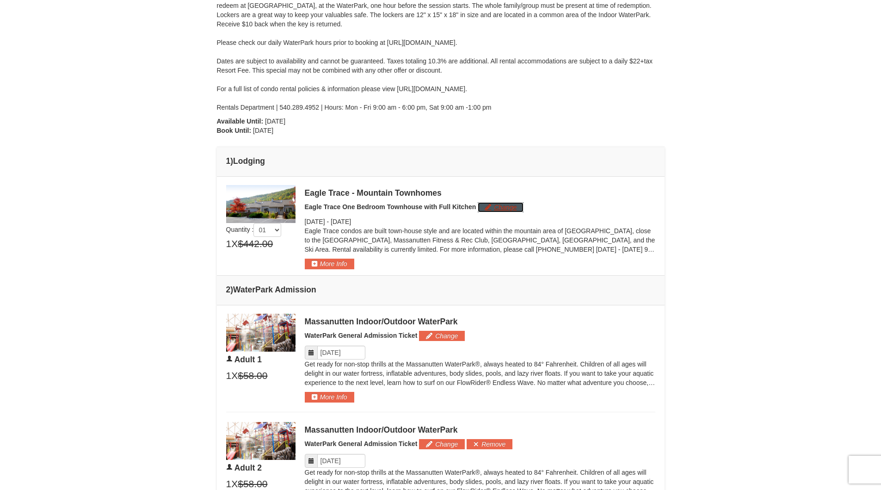
click at [497, 205] on button "Change" at bounding box center [501, 207] width 46 height 10
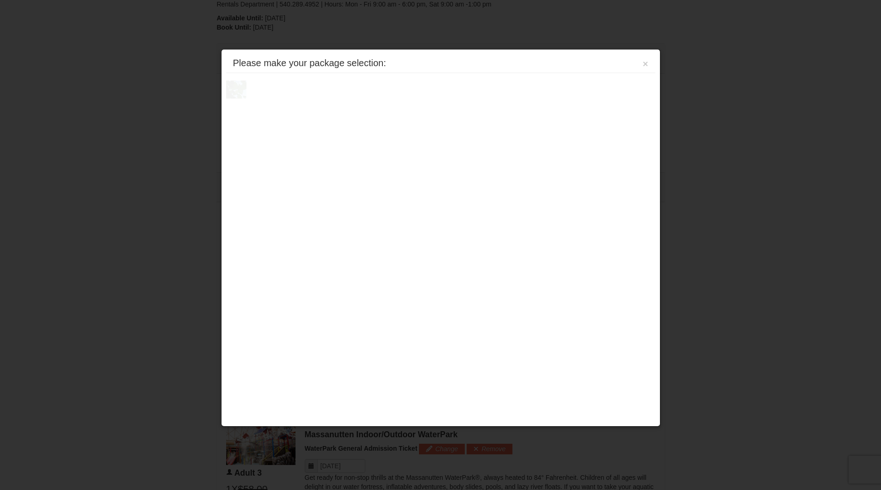
scroll to position [0, 0]
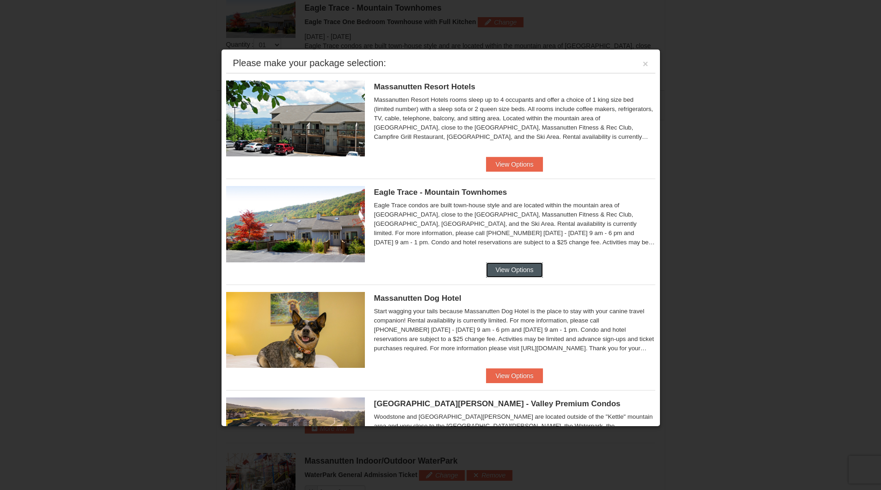
click at [494, 267] on button "View Options" at bounding box center [514, 269] width 56 height 15
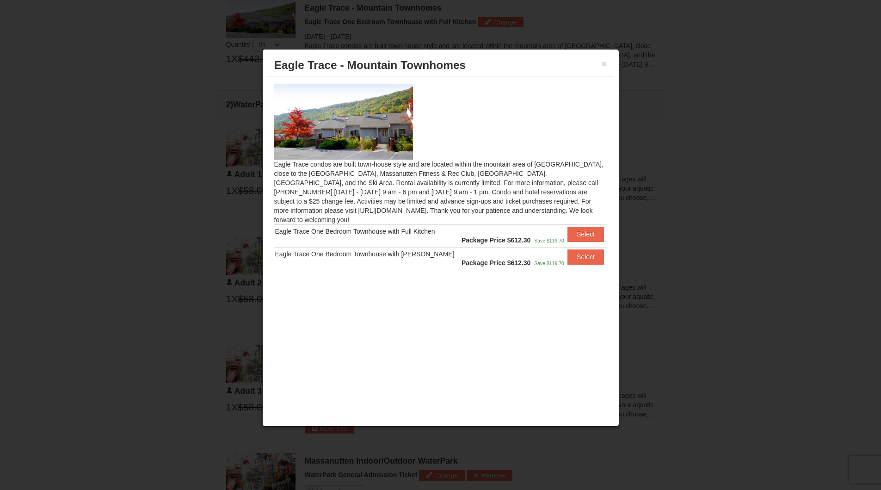
click at [608, 61] on div "× Eagle Trace - Mountain Townhomes" at bounding box center [440, 65] width 347 height 23
click at [602, 62] on button "×" at bounding box center [605, 63] width 6 height 9
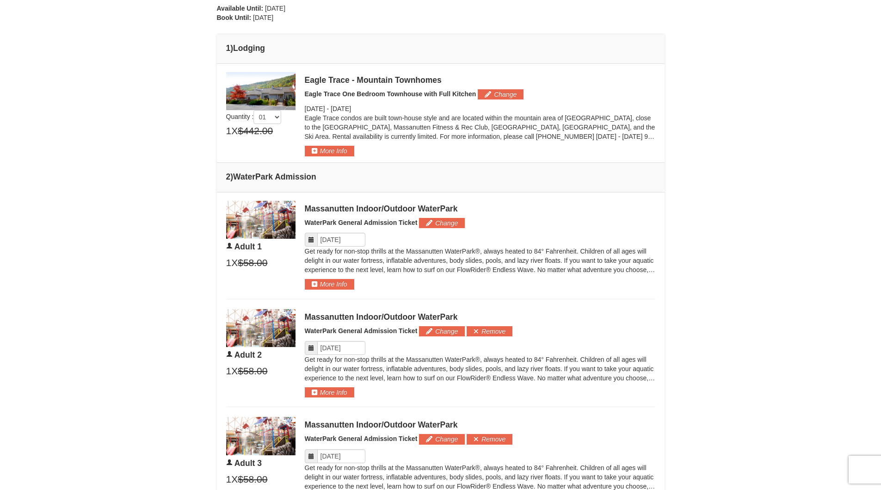
scroll to position [370, 0]
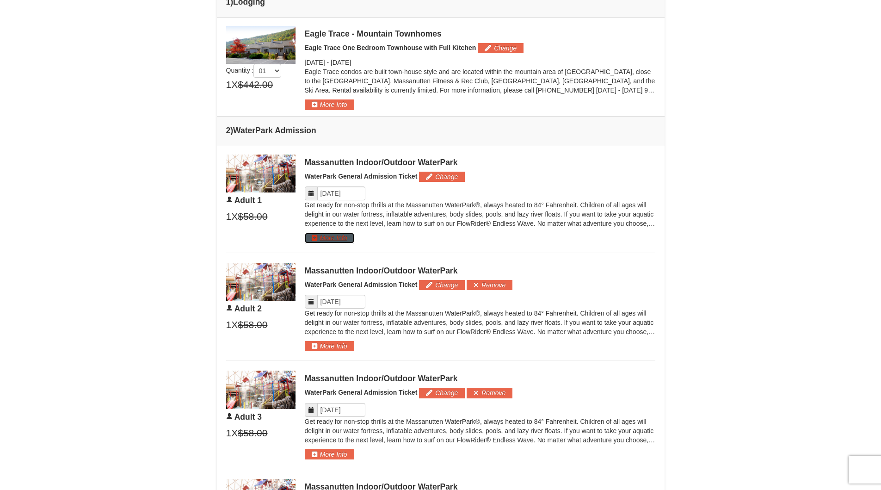
click at [319, 234] on button "More Info" at bounding box center [329, 238] width 49 height 10
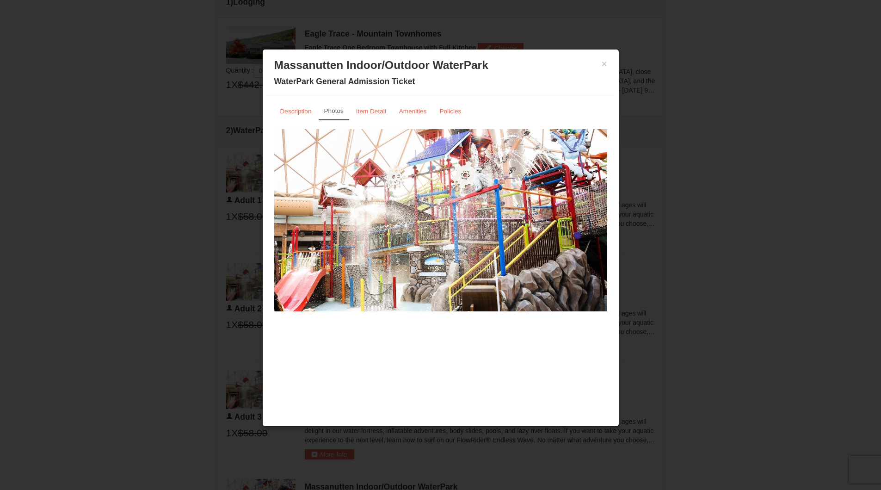
click at [607, 63] on div "× Massanutten Indoor/Outdoor WaterPark WaterPark General Admission Ticket" at bounding box center [440, 74] width 347 height 41
click at [605, 63] on button "×" at bounding box center [605, 63] width 6 height 9
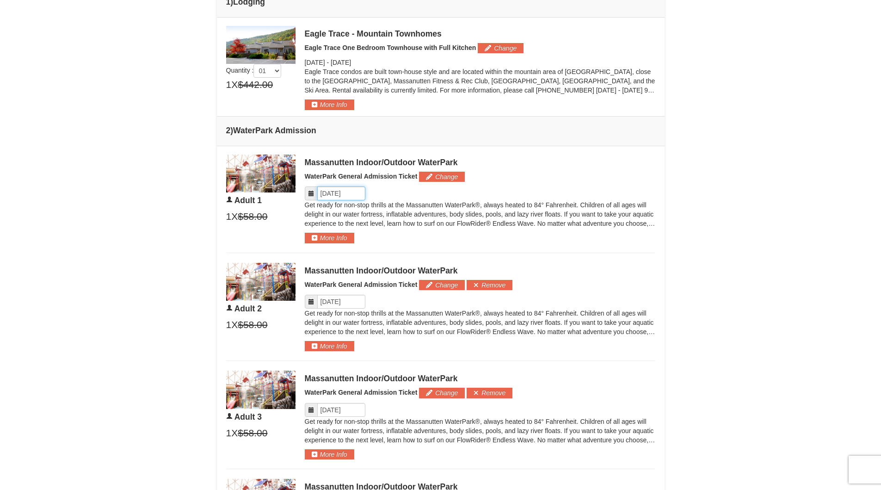
click at [349, 191] on input "Please format dates MM/DD/YYYY" at bounding box center [341, 193] width 48 height 14
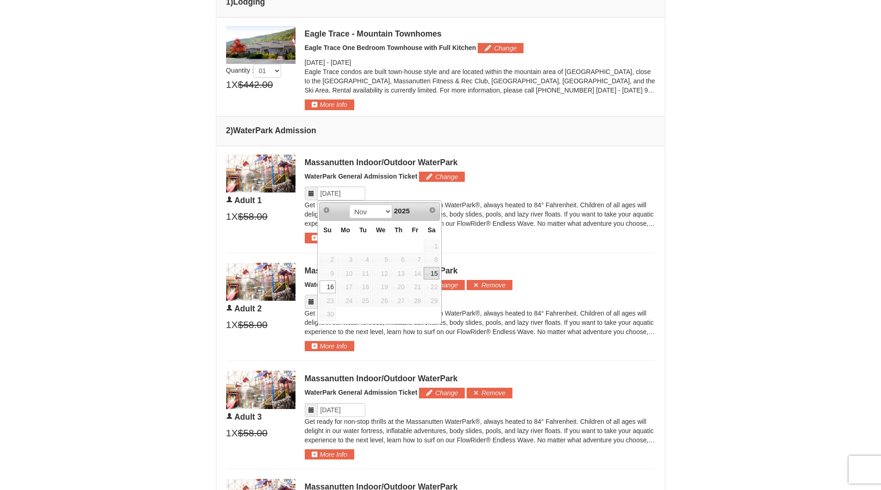
click at [430, 271] on link "15" at bounding box center [432, 273] width 16 height 13
type input "11/15/2025"
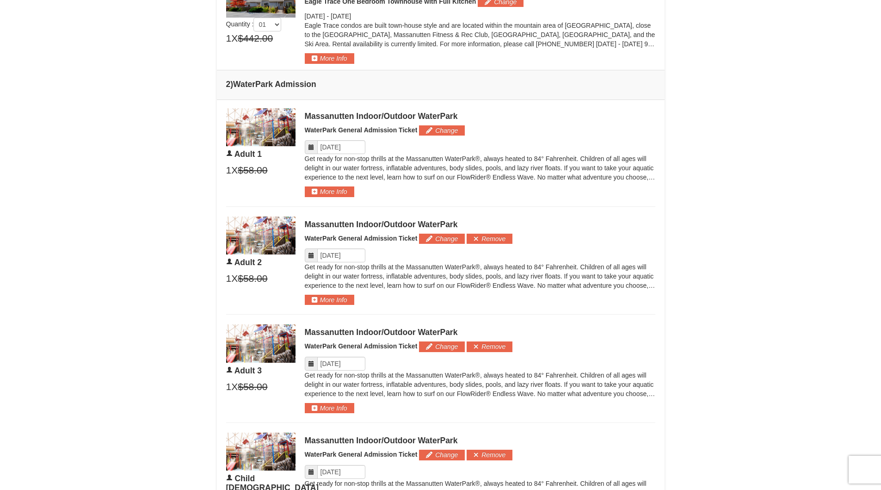
scroll to position [463, 0]
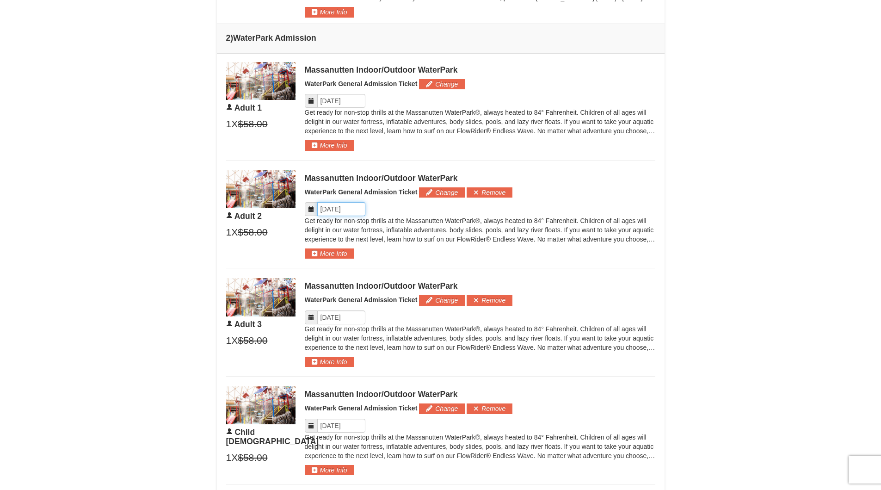
click at [350, 212] on input "Please format dates MM/DD/YYYY" at bounding box center [341, 209] width 48 height 14
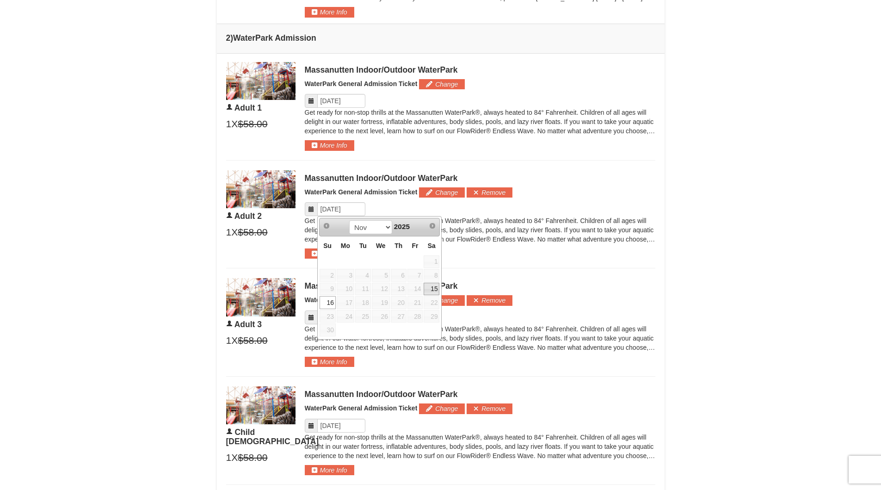
click at [435, 288] on link "15" at bounding box center [432, 289] width 16 height 13
type input "11/15/2025"
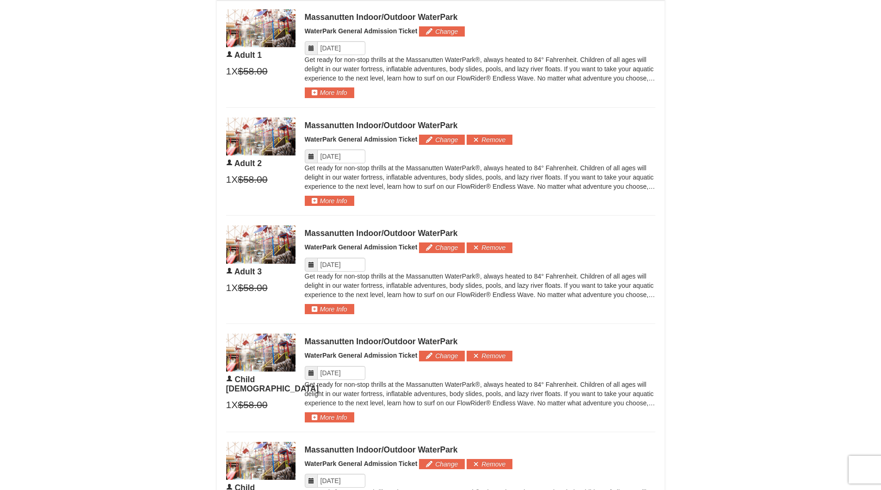
scroll to position [601, 0]
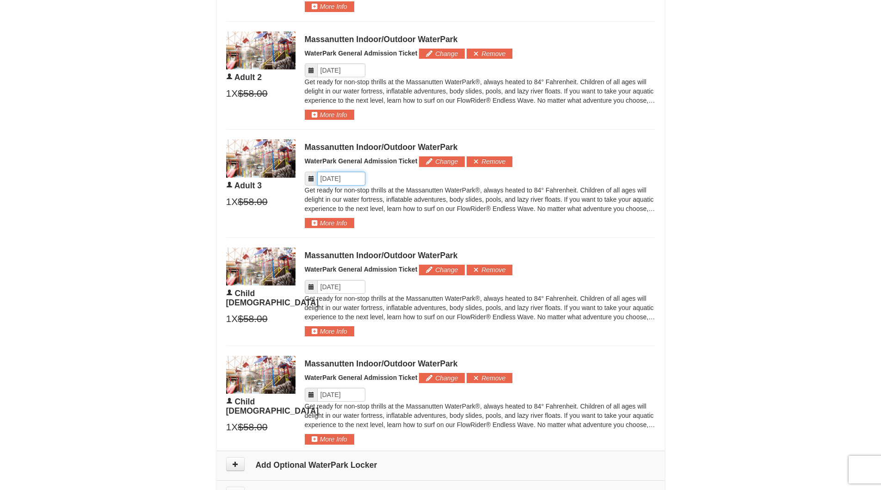
click at [327, 176] on input "Please format dates MM/DD/YYYY" at bounding box center [341, 179] width 48 height 14
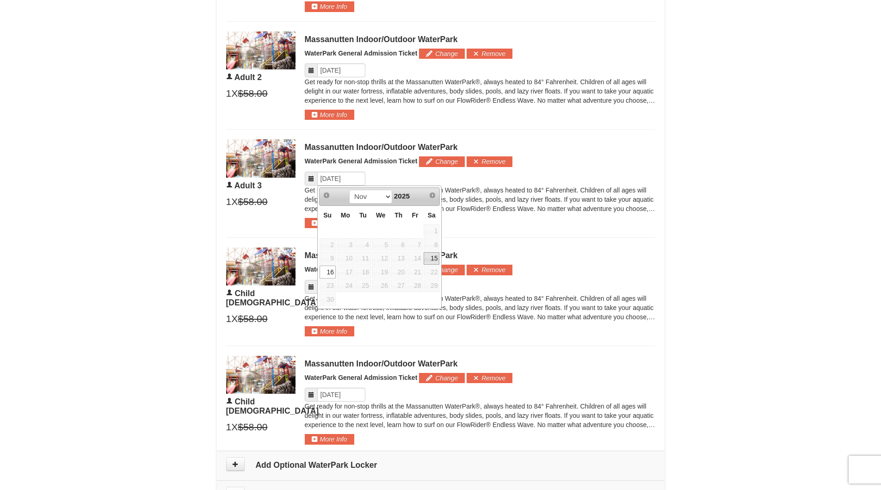
click at [436, 263] on link "15" at bounding box center [432, 258] width 16 height 13
type input "11/15/2025"
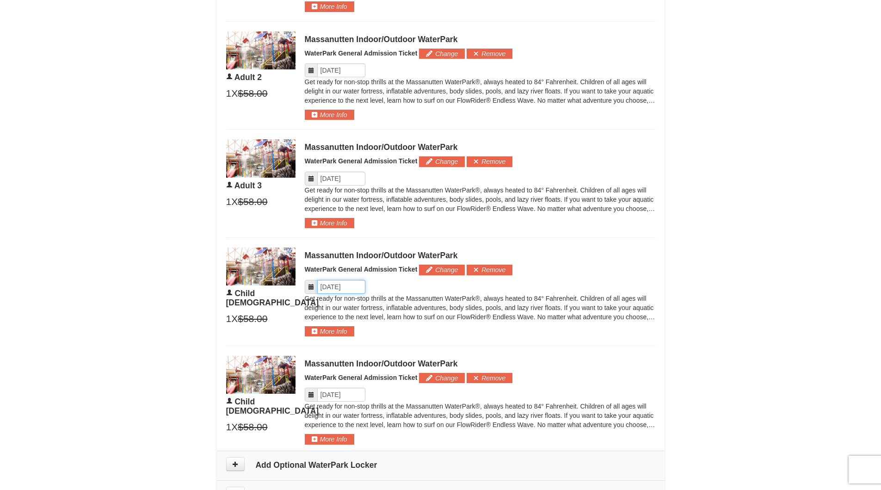
click at [333, 289] on input "Please format dates MM/DD/YYYY" at bounding box center [341, 287] width 48 height 14
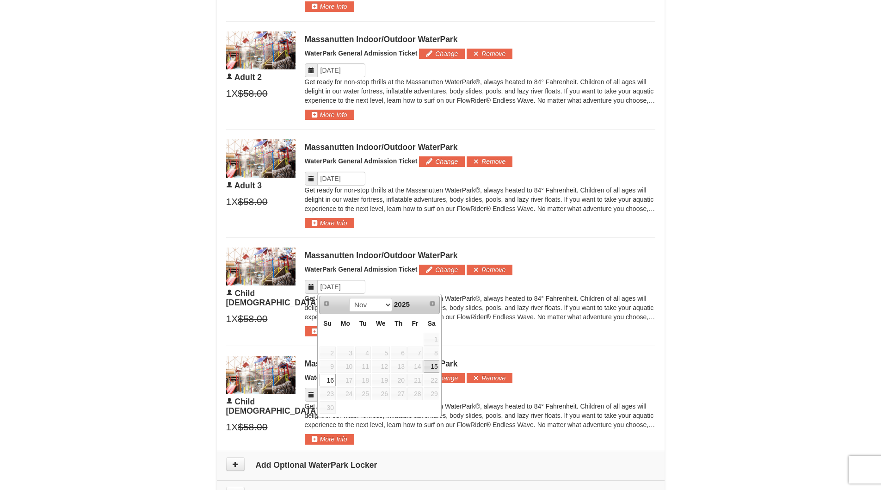
click at [432, 364] on link "15" at bounding box center [432, 366] width 16 height 13
type input "11/15/2025"
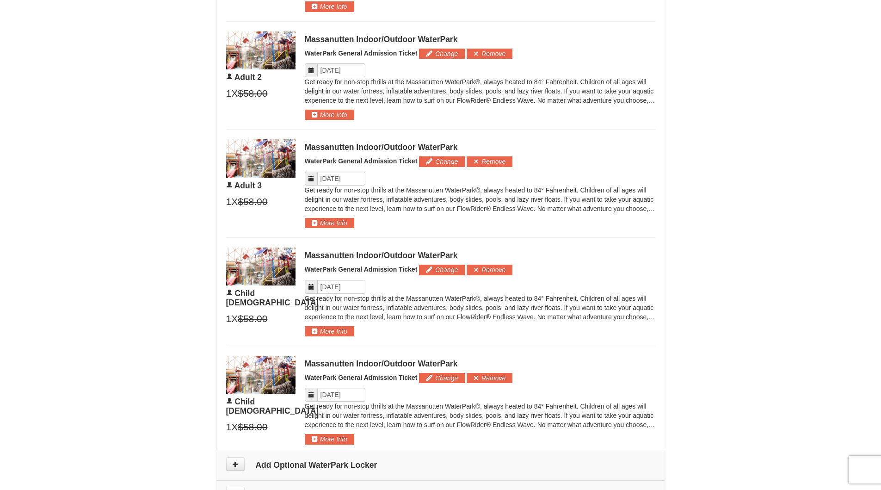
scroll to position [694, 0]
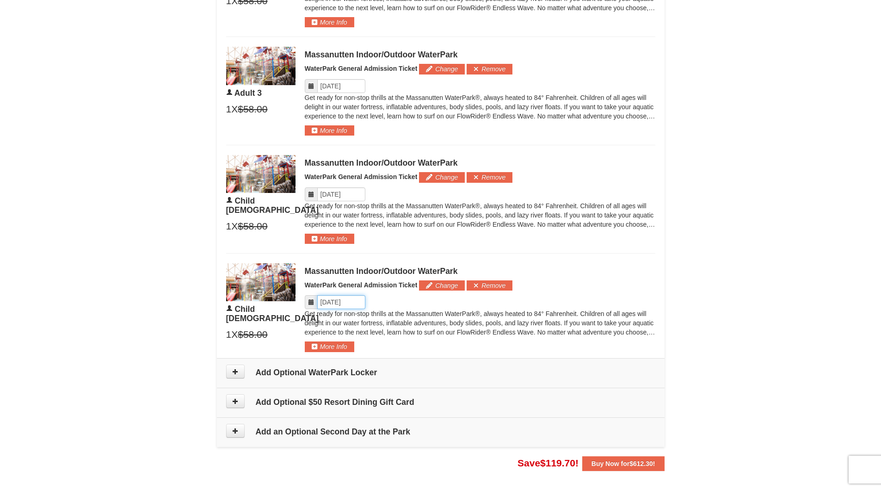
click at [349, 298] on input "Please format dates MM/DD/YYYY" at bounding box center [341, 302] width 48 height 14
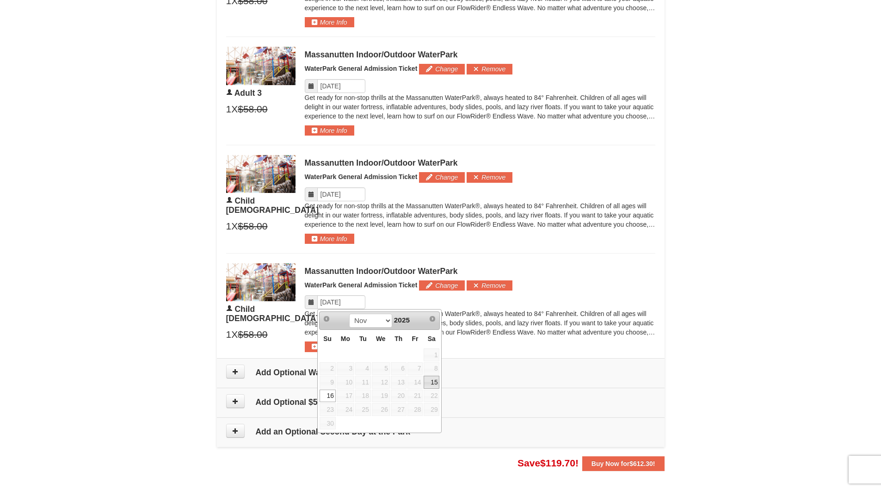
click at [430, 382] on link "15" at bounding box center [432, 382] width 16 height 13
type input "11/15/2025"
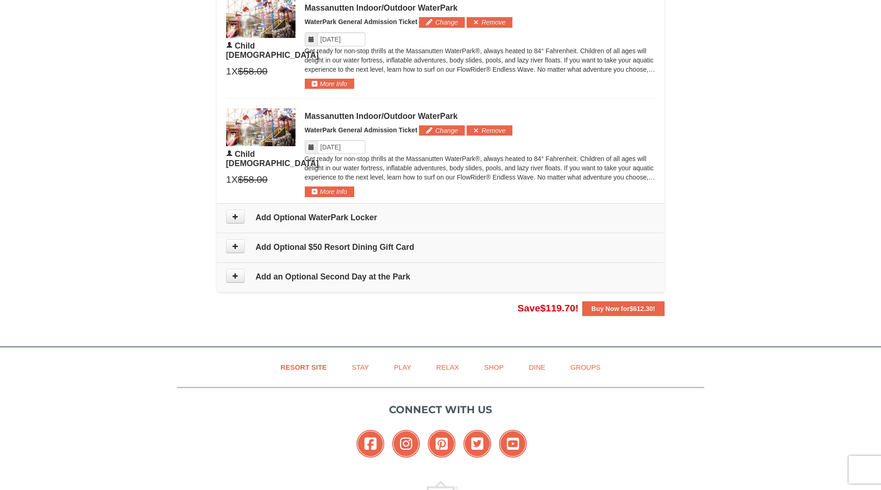
scroll to position [925, 0]
